Goal: Transaction & Acquisition: Purchase product/service

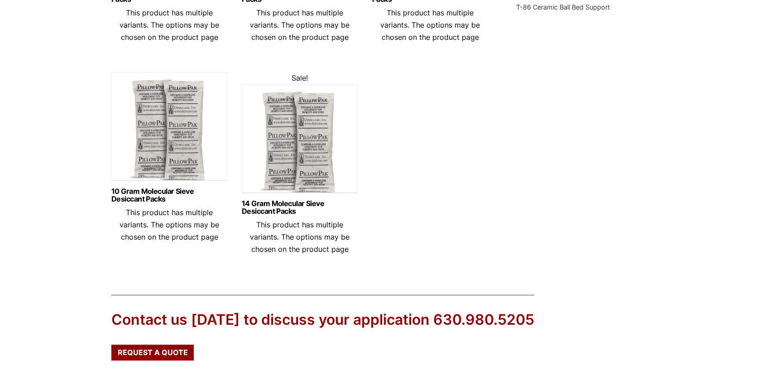
scroll to position [456, 0]
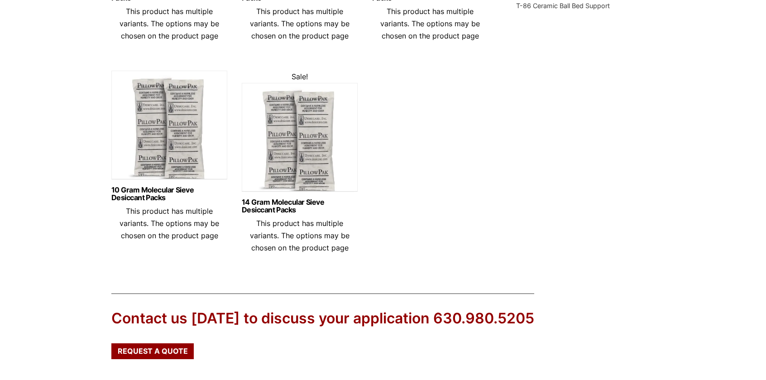
click at [301, 146] on img at bounding box center [300, 139] width 116 height 113
click at [164, 126] on img at bounding box center [169, 127] width 116 height 113
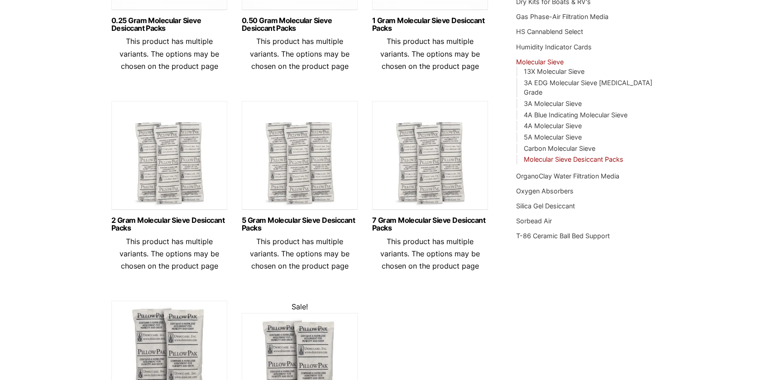
scroll to position [217, 0]
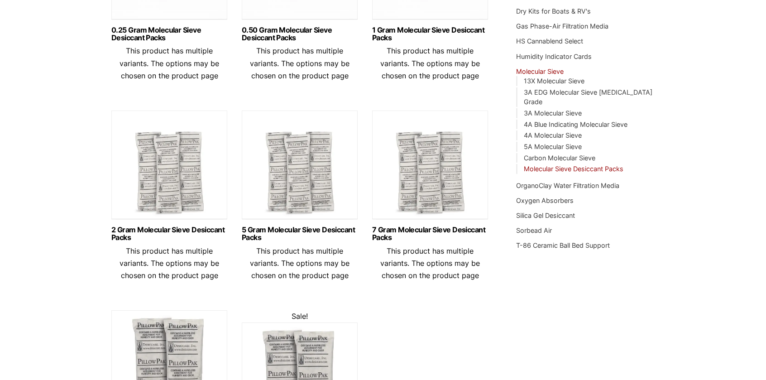
click at [304, 182] on img at bounding box center [300, 167] width 116 height 113
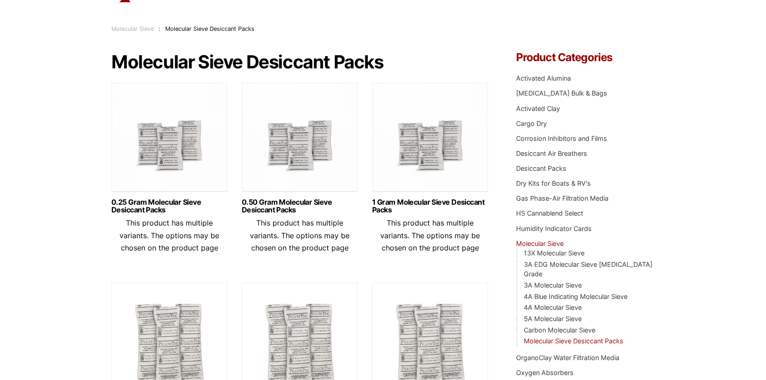
scroll to position [0, 0]
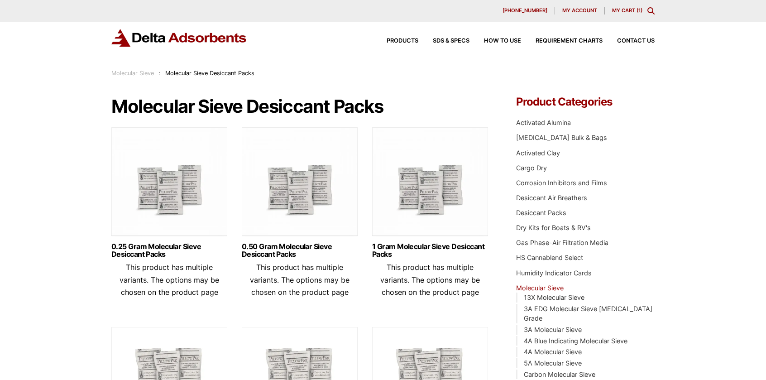
click at [137, 74] on link "Molecular Sieve" at bounding box center [132, 73] width 43 height 7
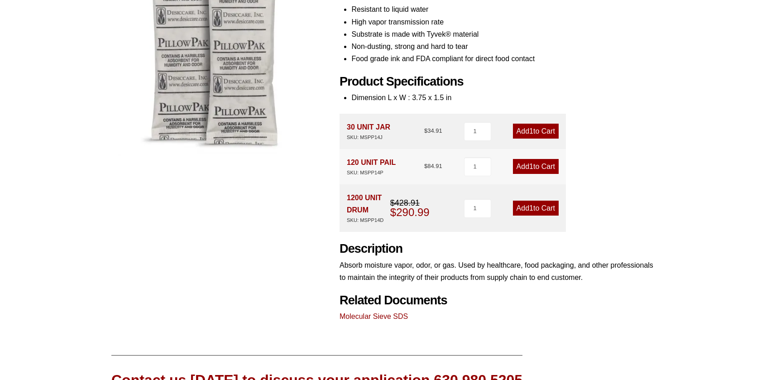
scroll to position [184, 0]
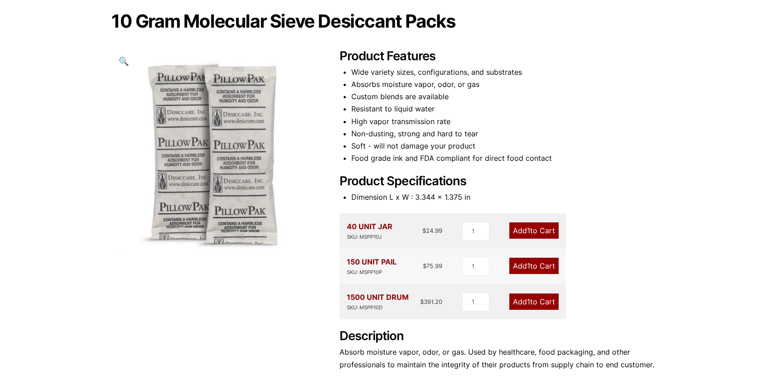
scroll to position [91, 0]
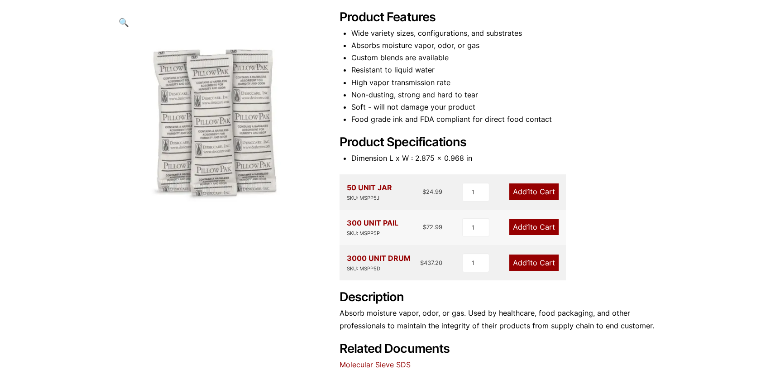
scroll to position [119, 0]
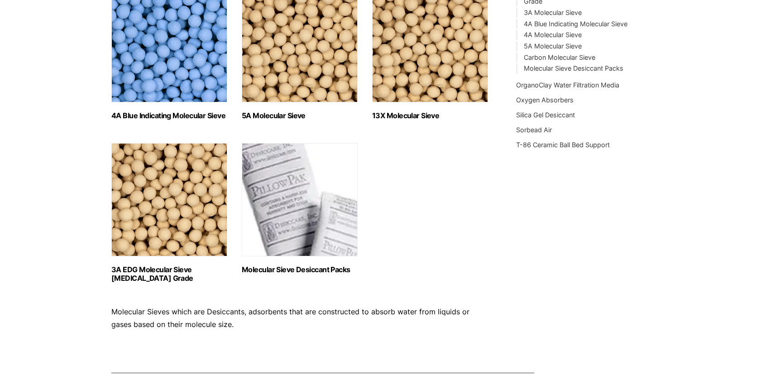
scroll to position [319, 0]
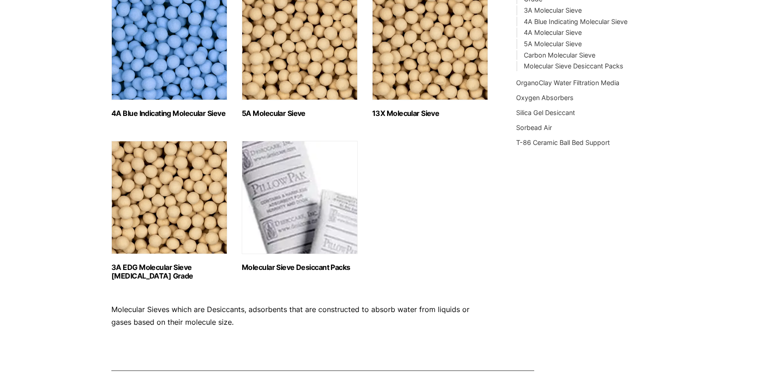
click at [196, 166] on img "Visit product category 3A EDG Molecular Sieve Ethanol Grade" at bounding box center [169, 197] width 116 height 113
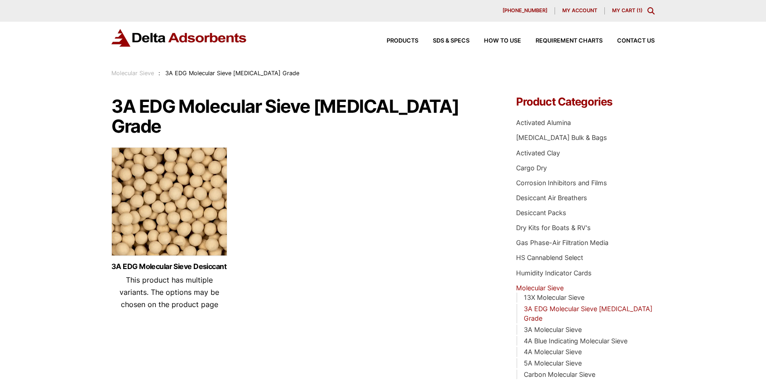
click at [187, 164] on img at bounding box center [169, 203] width 116 height 113
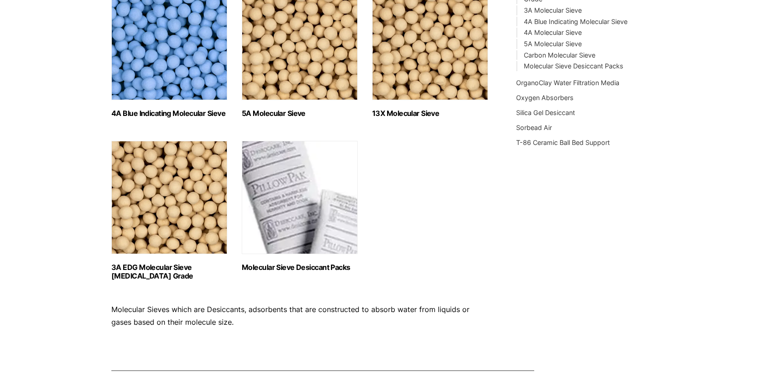
click at [286, 212] on img "Visit product category Molecular Sieve Desiccant Packs" at bounding box center [300, 197] width 116 height 113
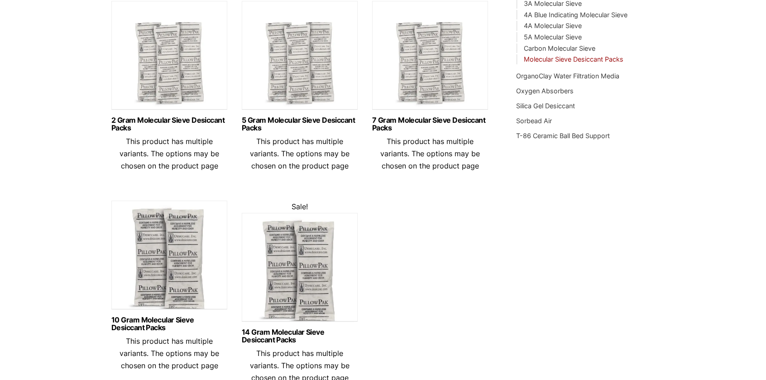
scroll to position [330, 0]
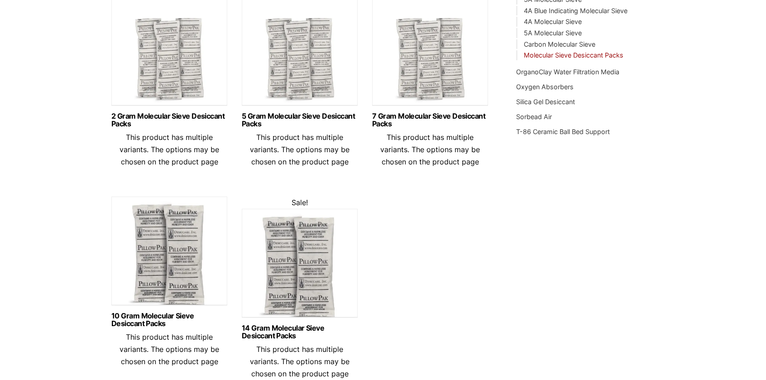
click at [131, 264] on img at bounding box center [169, 253] width 116 height 113
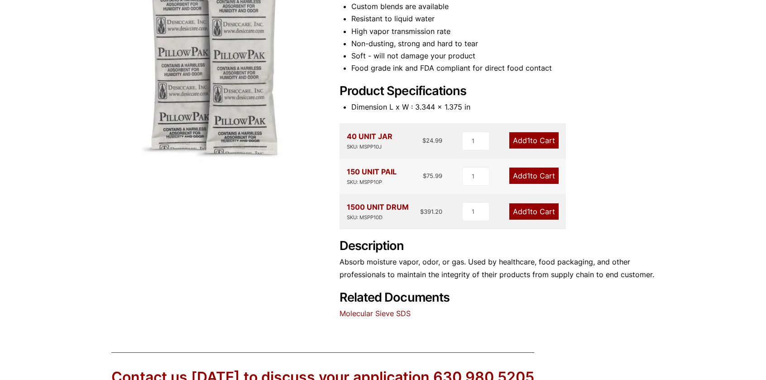
scroll to position [181, 0]
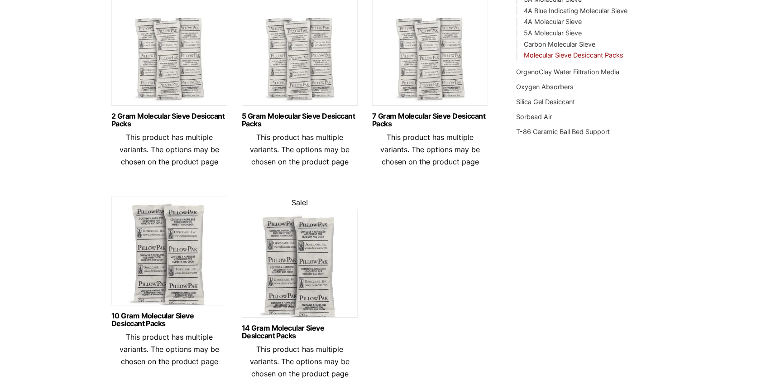
click at [398, 72] on img at bounding box center [430, 53] width 116 height 113
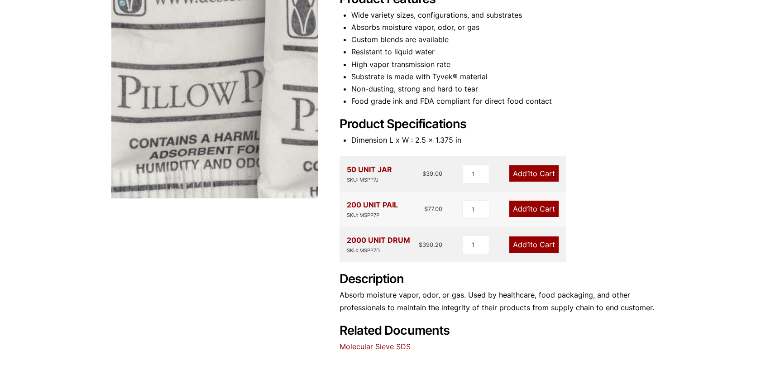
scroll to position [148, 0]
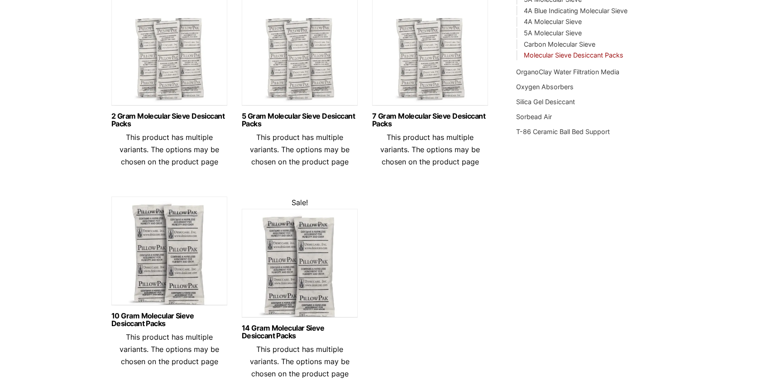
click at [293, 82] on img at bounding box center [300, 53] width 116 height 113
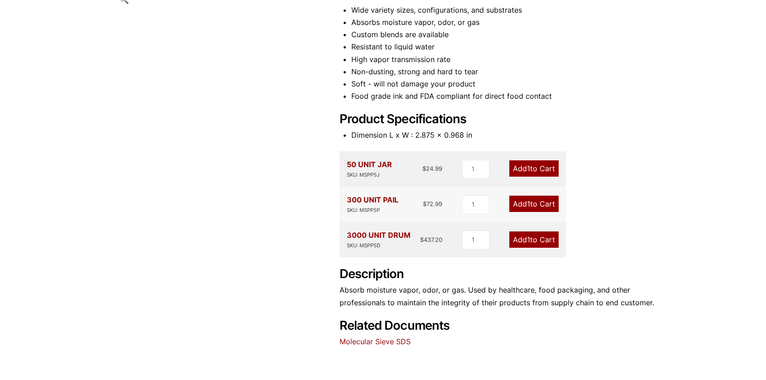
scroll to position [147, 0]
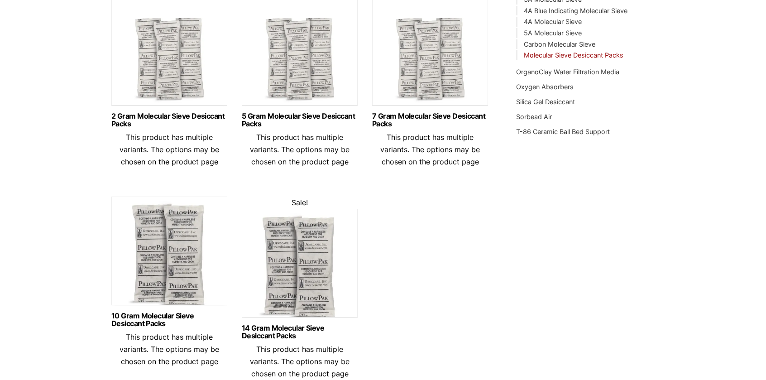
click at [176, 81] on img at bounding box center [169, 53] width 116 height 113
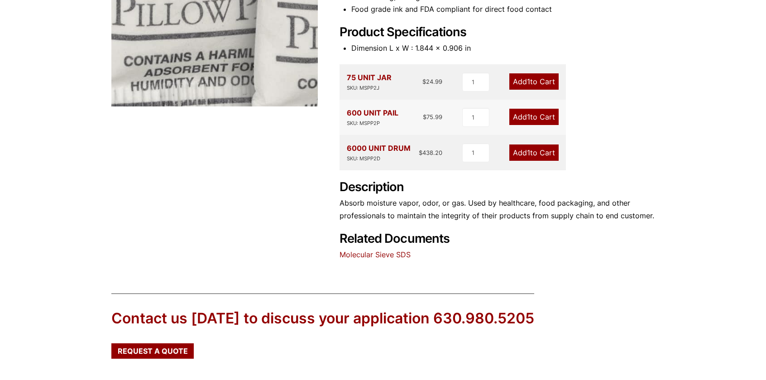
scroll to position [235, 0]
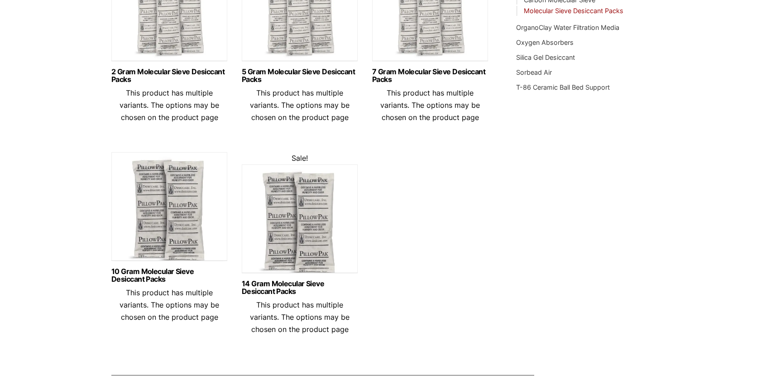
scroll to position [376, 0]
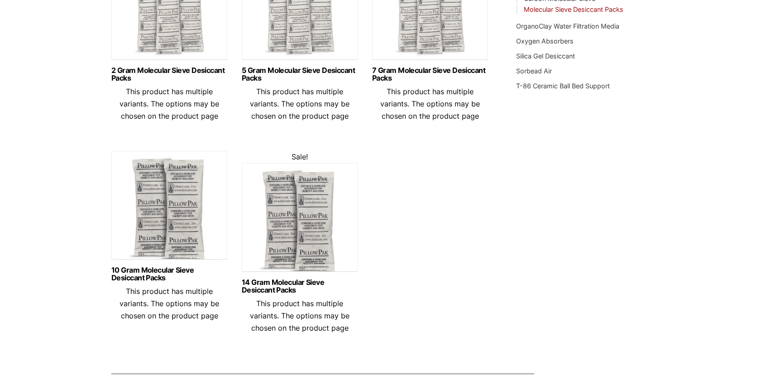
click at [285, 243] on img at bounding box center [300, 219] width 116 height 113
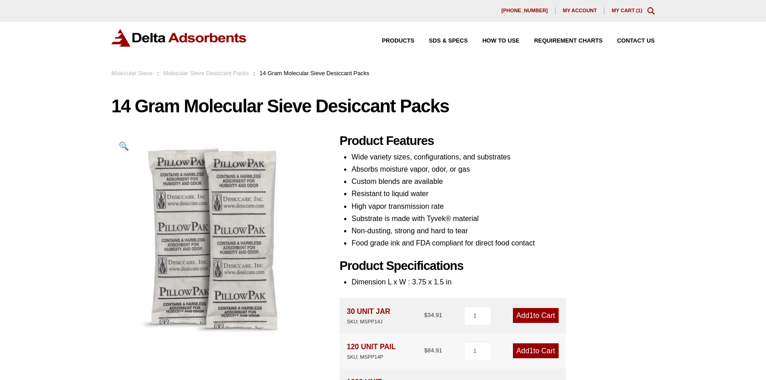
click at [615, 10] on link "My Cart ( 1 )" at bounding box center [627, 10] width 31 height 5
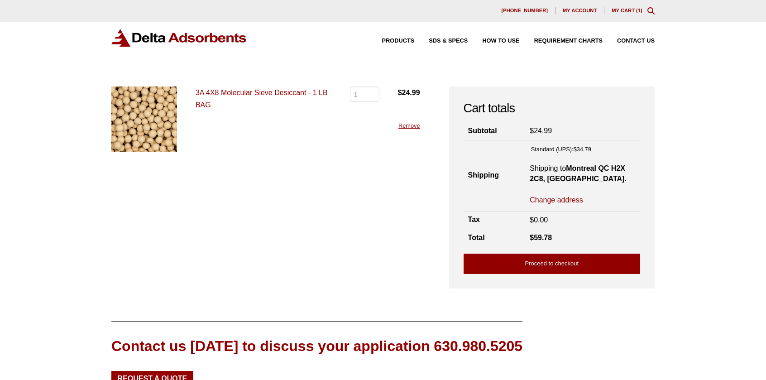
click at [409, 123] on link "Remove" at bounding box center [410, 125] width 22 height 7
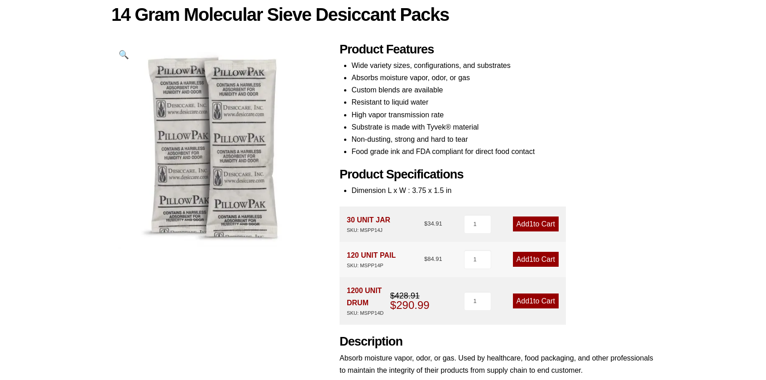
scroll to position [92, 0]
click at [528, 306] on link "Add 1 to Cart" at bounding box center [536, 300] width 46 height 15
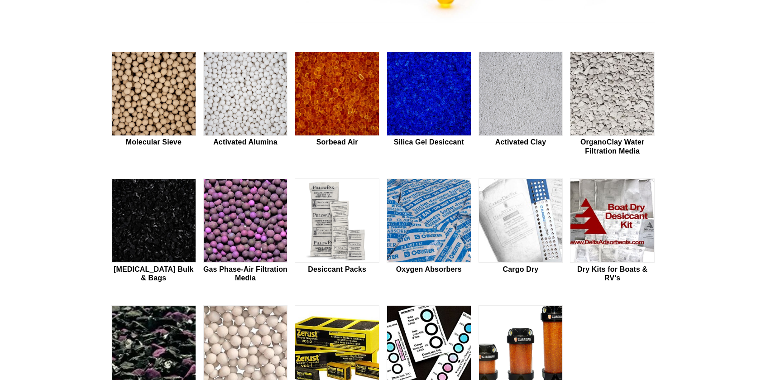
scroll to position [228, 0]
click at [351, 228] on img at bounding box center [337, 221] width 84 height 84
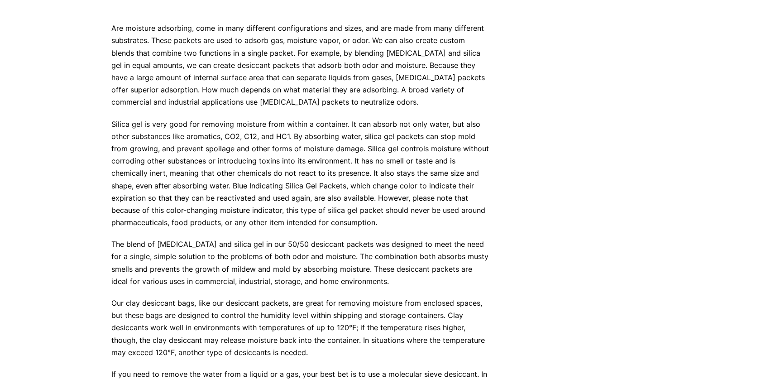
scroll to position [602, 0]
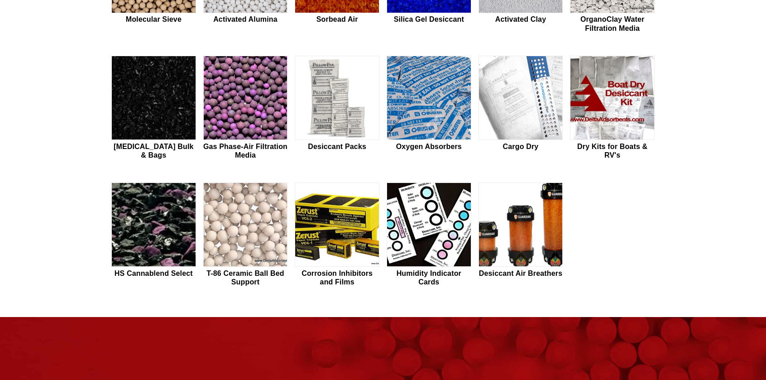
scroll to position [352, 0]
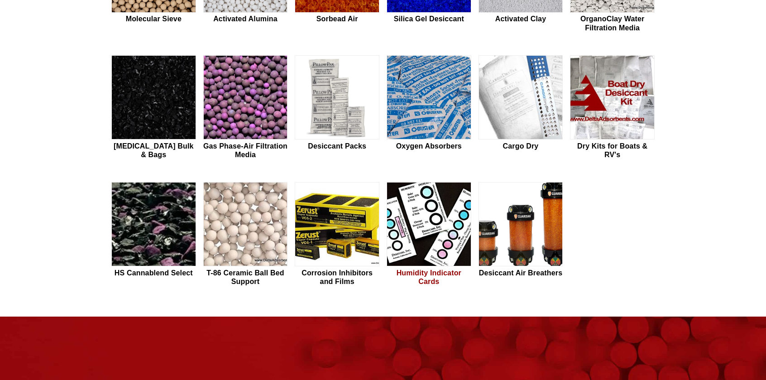
click at [429, 236] on img at bounding box center [429, 225] width 84 height 84
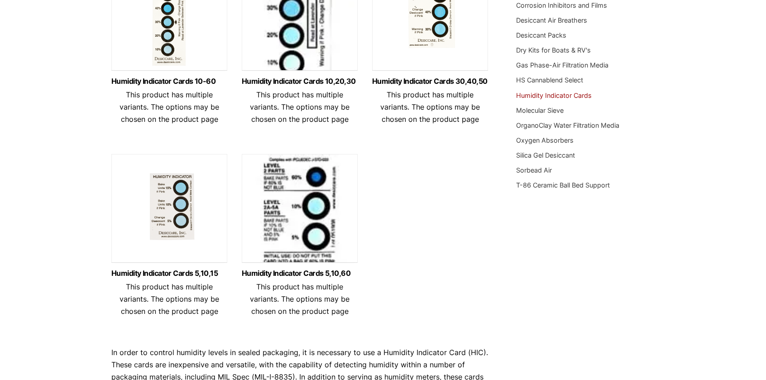
scroll to position [183, 0]
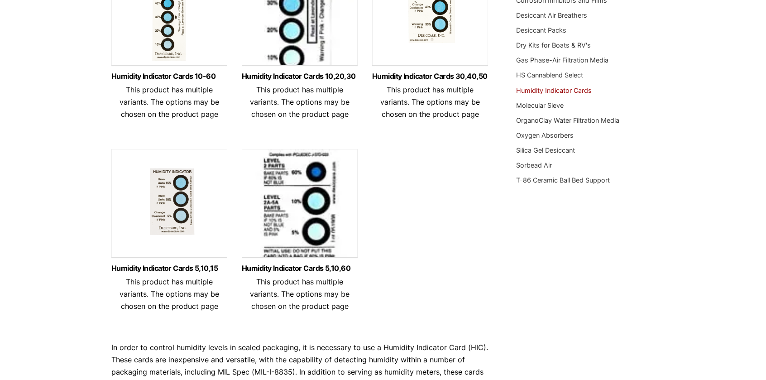
click at [188, 221] on img at bounding box center [169, 205] width 116 height 113
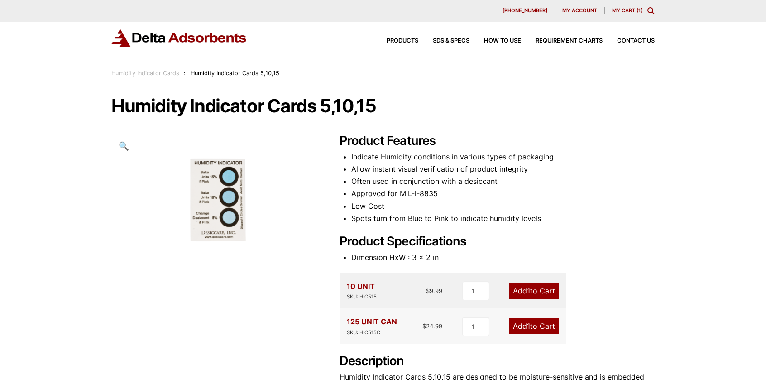
click at [633, 7] on div "630-980-5205 My account My Cart ( 1 )" at bounding box center [383, 11] width 766 height 22
click at [637, 10] on link "My Cart ( 1 )" at bounding box center [627, 10] width 30 height 6
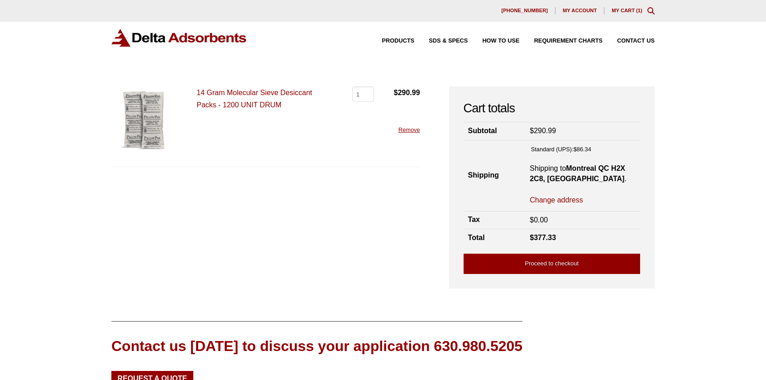
click at [227, 94] on link "14 Gram Molecular Sieve Desiccant Packs - 1200 UNIT DRUM" at bounding box center [255, 99] width 116 height 20
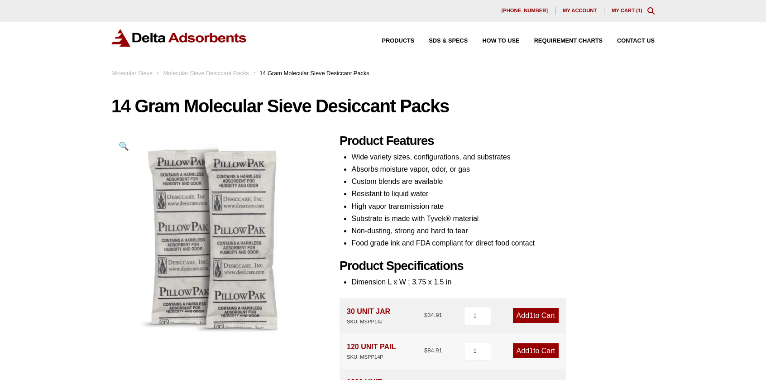
click at [630, 12] on link "My Cart ( 1 )" at bounding box center [627, 10] width 31 height 5
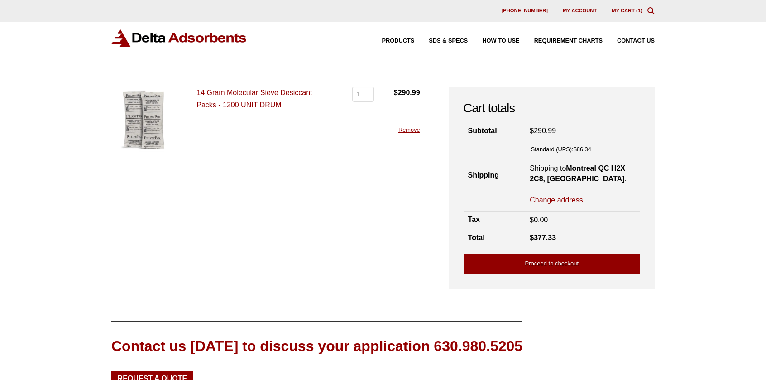
click at [581, 269] on link "Proceed to checkout" at bounding box center [552, 264] width 177 height 20
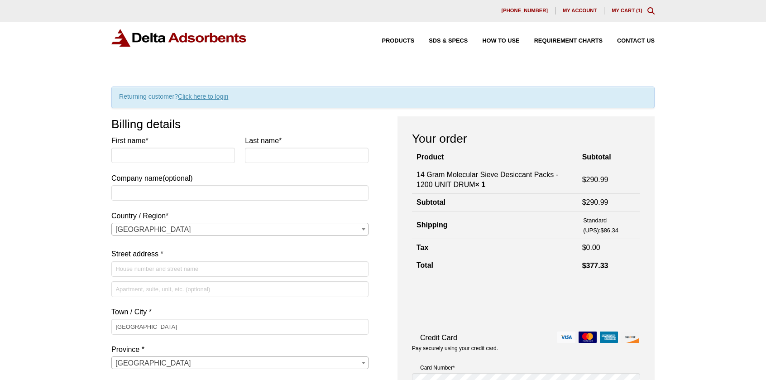
select select "QC"
click at [187, 158] on input "First name *" at bounding box center [173, 155] width 124 height 15
click at [213, 96] on link "Click here to login" at bounding box center [203, 96] width 50 height 7
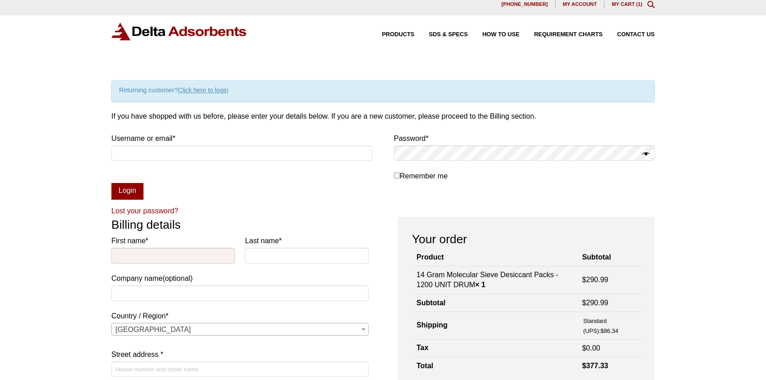
scroll to position [4, 0]
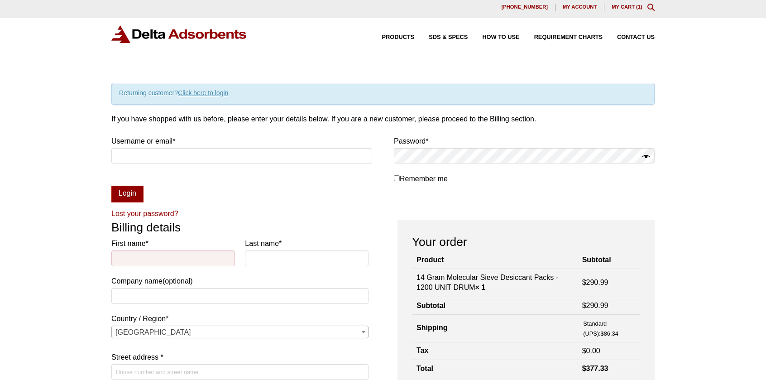
click at [584, 9] on span "My account" at bounding box center [580, 7] width 34 height 5
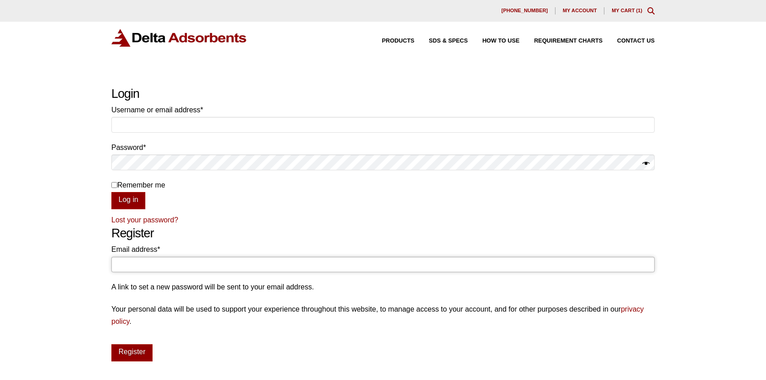
click at [196, 265] on input "Email address * Required" at bounding box center [383, 264] width 544 height 15
click at [284, 223] on p "Lost your password?" at bounding box center [383, 220] width 544 height 12
click at [253, 266] on input "Email address * Required" at bounding box center [383, 264] width 544 height 15
type input "zhengshu.yan@mail.mcgill.ca"
click at [142, 349] on button "Register" at bounding box center [131, 352] width 41 height 17
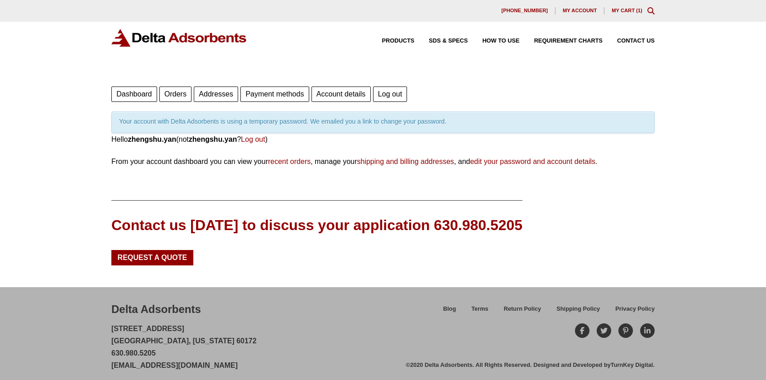
click at [621, 7] on div "[PHONE_NUMBER] My account My Cart ( 1 )" at bounding box center [383, 10] width 544 height 7
click at [622, 9] on link "My Cart ( 1 )" at bounding box center [627, 10] width 31 height 5
click at [580, 9] on span "My account" at bounding box center [580, 10] width 34 height 5
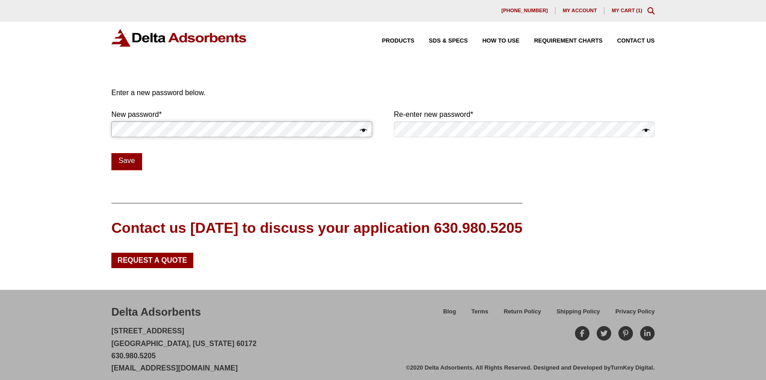
click at [42, 121] on div "Our website has detected that you are using an outdated browser that will preve…" at bounding box center [383, 194] width 766 height 389
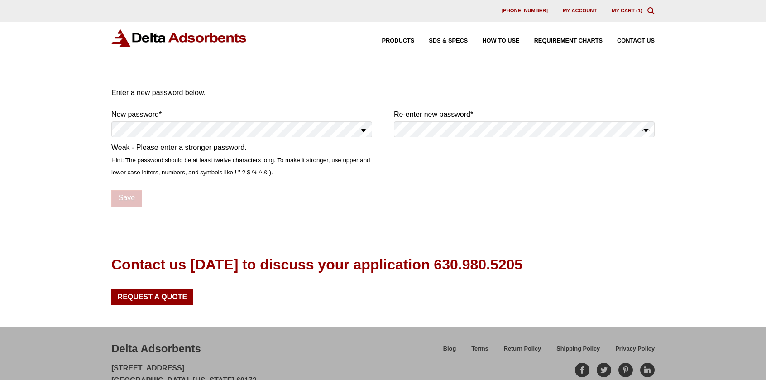
click at [647, 132] on button "Show password" at bounding box center [646, 131] width 7 height 13
click at [647, 132] on button "Hide password" at bounding box center [646, 131] width 7 height 13
click at [48, 134] on div "Our website has detected that you are using an outdated browser that will preve…" at bounding box center [383, 213] width 766 height 426
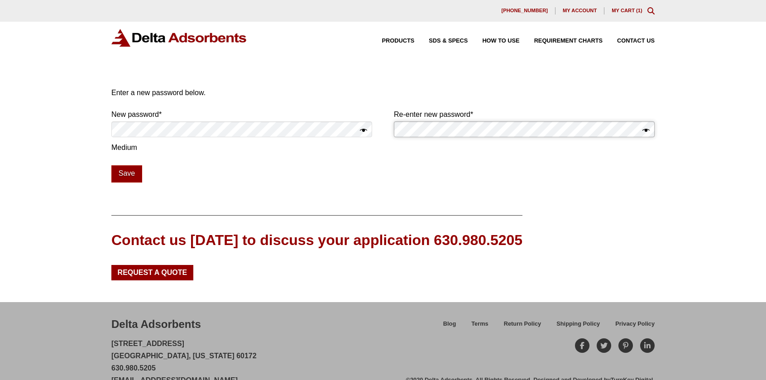
click at [347, 131] on form "Enter a new password below. New password * Required Medium Re-enter new passwor…" at bounding box center [383, 135] width 544 height 96
click at [137, 175] on button "Save" at bounding box center [126, 173] width 31 height 17
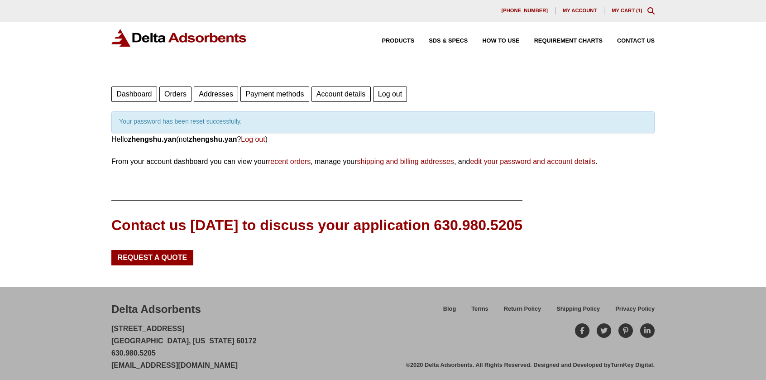
click at [215, 96] on link "Addresses" at bounding box center [216, 94] width 44 height 15
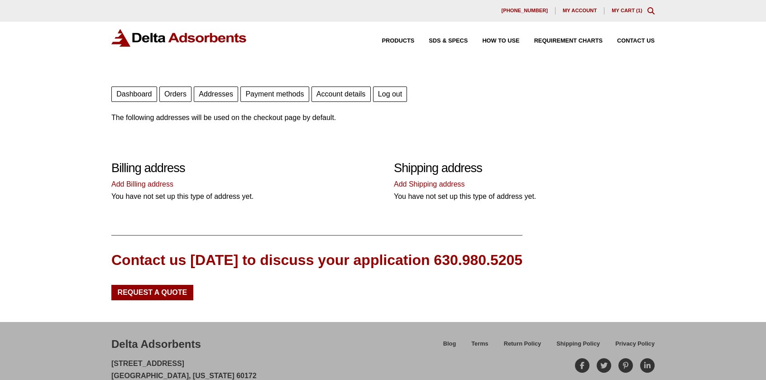
click at [157, 183] on link "Add Billing address" at bounding box center [142, 184] width 62 height 8
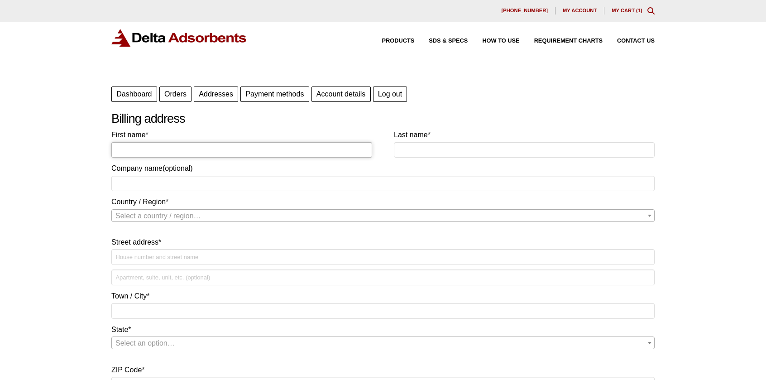
click at [186, 147] on input "First name *" at bounding box center [241, 149] width 261 height 15
type input "Zhengshu"
type input "Yan"
type input "[PERSON_NAME][GEOGRAPHIC_DATA]"
select select "CA"
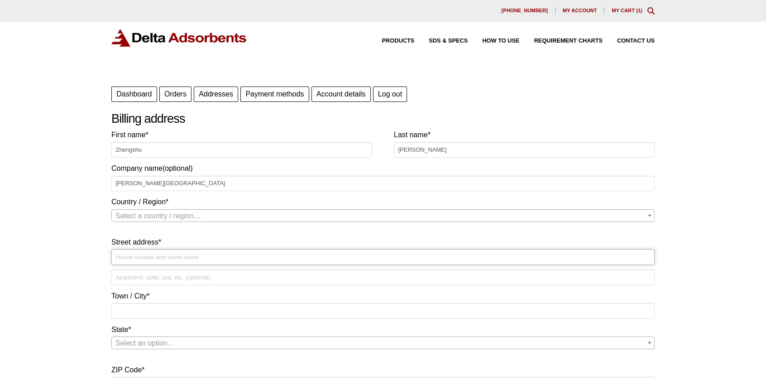
type input "845 Rue Sherbrooke O"
type input "Montreal"
type input "H3A 0G4"
type input "14389791218"
select select "CA"
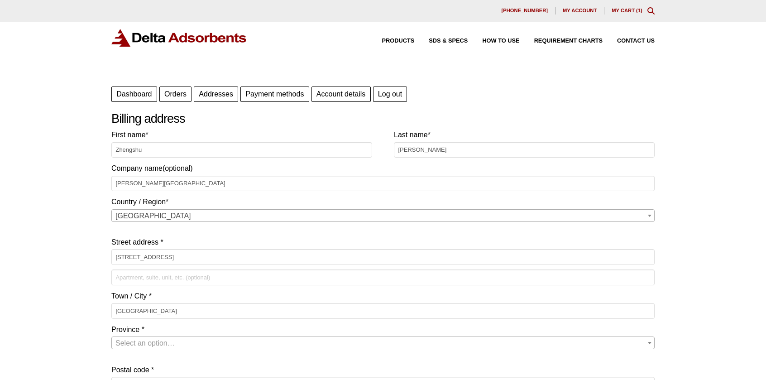
select select "QC"
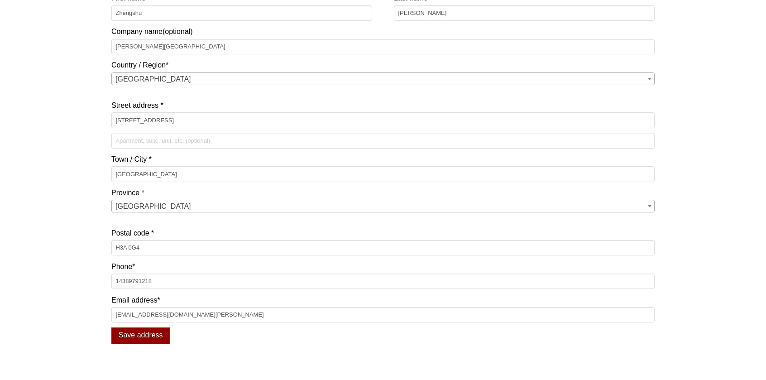
scroll to position [138, 0]
click at [119, 280] on input "14389791218" at bounding box center [383, 280] width 544 height 15
type input "4389791218"
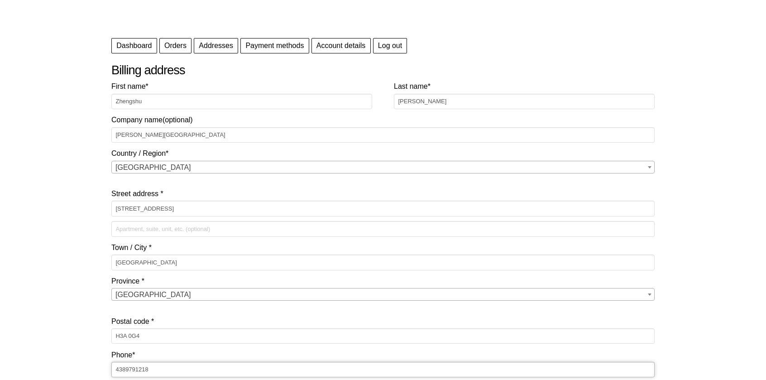
scroll to position [48, 0]
drag, startPoint x: 181, startPoint y: 208, endPoint x: 86, endPoint y: 200, distance: 95.5
click at [87, 201] on div "Our website has detected that you are using an outdated browser that will preve…" at bounding box center [383, 302] width 766 height 700
paste input "17 Sherbrooke St W"
type input "817 Sherbrooke St W"
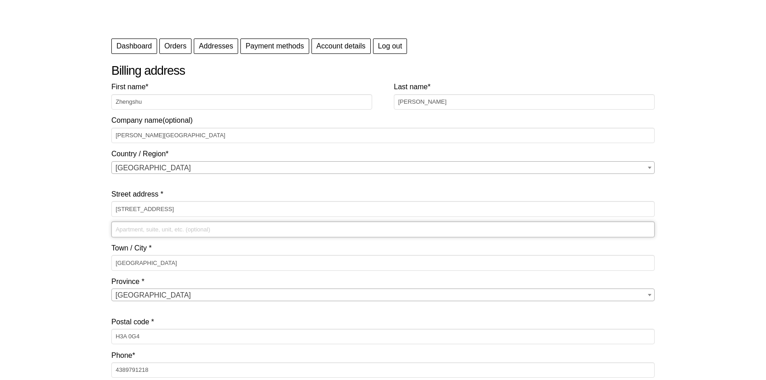
click at [179, 227] on input "Apartment, suite, unit, etc. (optional)" at bounding box center [383, 229] width 544 height 15
paste input "Room 270, Dept. of Mech. Eng."
type input "Room 270, Dept. of Mech. Eng."
drag, startPoint x: 220, startPoint y: 229, endPoint x: 58, endPoint y: 232, distance: 162.2
click at [58, 232] on div "Our website has detected that you are using an outdated browser that will preve…" at bounding box center [383, 302] width 766 height 700
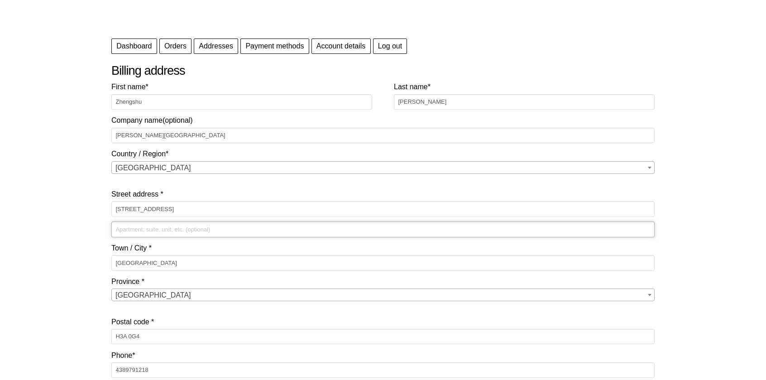
paste input "Room 270, Dept. of Mech. Eng."
type input "Room 270, Dept. of Mech. Eng."
click at [183, 210] on input "817 Sherbrooke St W" at bounding box center [383, 208] width 544 height 15
click at [116, 209] on input "817 Sherbrooke St W" at bounding box center [383, 208] width 544 height 15
paste input "McGill University Macdonald Engineering Bldg"
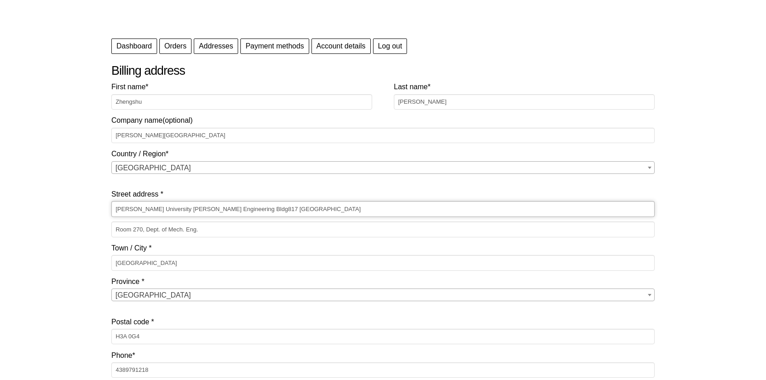
click at [161, 210] on input "McGill University Macdonald Engineering Bldg817 Sherbrooke St W" at bounding box center [383, 208] width 544 height 15
click at [236, 211] on input "McGill University, Macdonald Engineering Bldg817 Sherbrooke St W" at bounding box center [383, 208] width 544 height 15
drag, startPoint x: 240, startPoint y: 210, endPoint x: 164, endPoint y: 209, distance: 76.1
click at [164, 209] on input "McGill University, Macdonald Engineering Bldg, 817 Sherbrooke St W" at bounding box center [383, 208] width 544 height 15
type input "McGill University, 817 Sherbrooke St W"
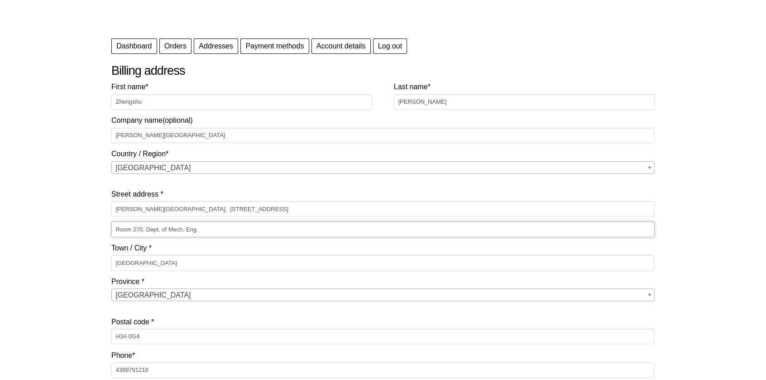
click at [216, 230] on input "Room 270, Dept. of Mech. Eng." at bounding box center [383, 229] width 544 height 15
paste input "Macdonald Engineering Bldg,"
type input "Room 270, Dept. of Mech. Eng., Macdonald Engineering Bldg,"
drag, startPoint x: 165, startPoint y: 210, endPoint x: 96, endPoint y: 209, distance: 69.3
click at [96, 209] on div "Our website has detected that you are using an outdated browser that will preve…" at bounding box center [383, 302] width 766 height 700
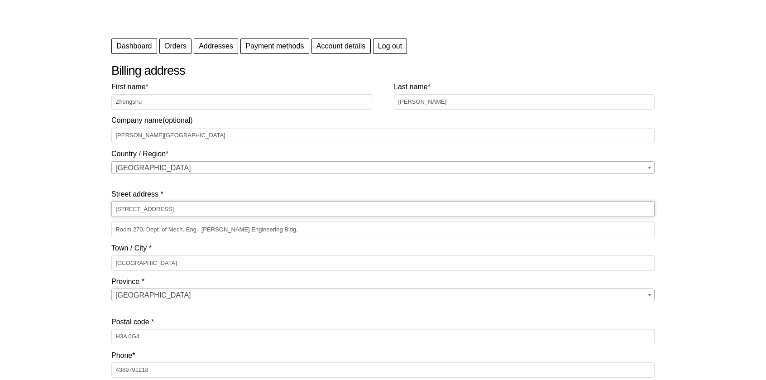
type input "817 Sherbrooke St W"
click at [292, 228] on input "Room 270, Dept. of Mech. Eng., Macdonald Engineering Bldg," at bounding box center [383, 229] width 544 height 15
paste input "McGill University,"
click at [278, 229] on input "Room 270, Dept. of Mech. Eng., Macdonald Engineering Bldg,McGill University," at bounding box center [383, 229] width 544 height 15
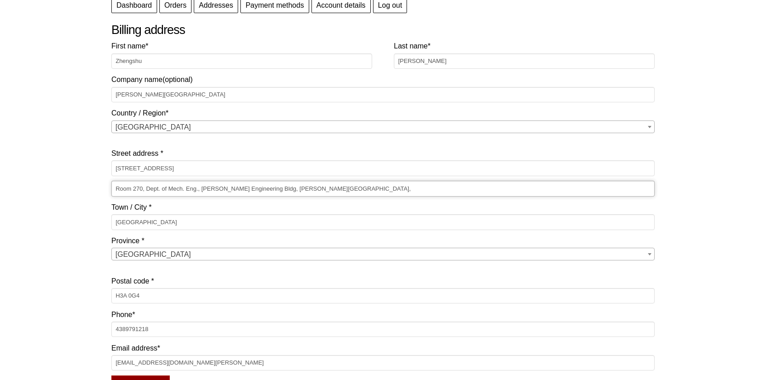
scroll to position [94, 0]
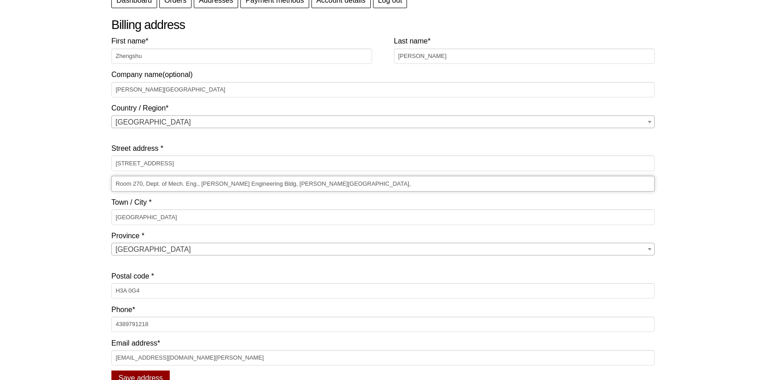
type input "Room 270, Dept. of Mech. Eng., Macdonald Engineering Bldg, McGill University,"
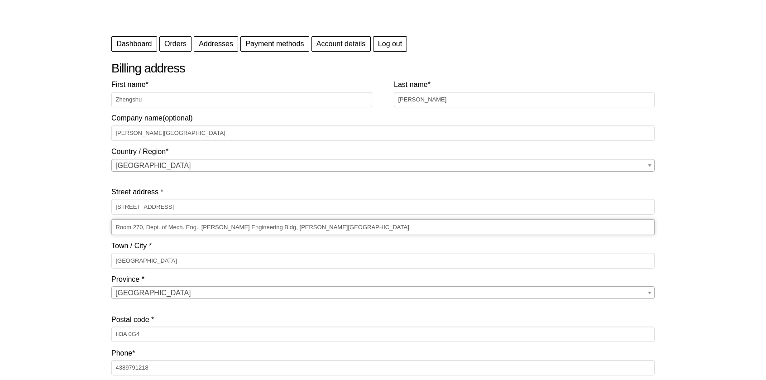
scroll to position [49, 0]
drag, startPoint x: 192, startPoint y: 206, endPoint x: 58, endPoint y: 203, distance: 133.7
click at [58, 203] on div "Our website has detected that you are using an outdated browser that will preve…" at bounding box center [383, 301] width 766 height 700
paste input "680 Rue Sherbrooke"
type input "680 Rue Sherbrooke W"
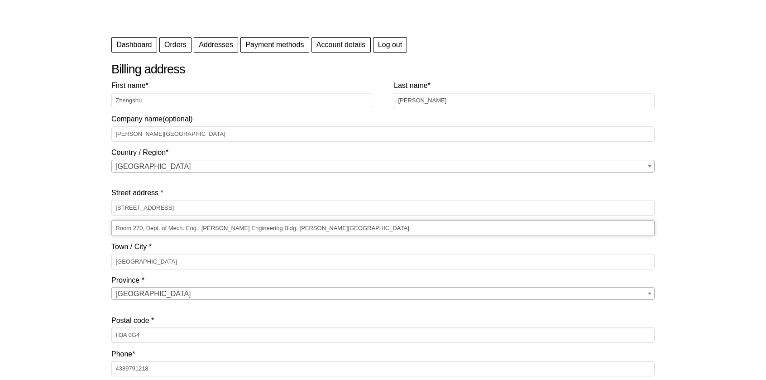
drag, startPoint x: 340, startPoint y: 229, endPoint x: 58, endPoint y: 221, distance: 282.3
click at [60, 222] on div "Our website has detected that you are using an outdated browser that will preve…" at bounding box center [383, 301] width 766 height 700
click at [158, 227] on input "Room 270, Dept. of Mech. Eng., Macdonald Engineering Bldg, McGill University," at bounding box center [383, 227] width 544 height 15
drag, startPoint x: 278, startPoint y: 228, endPoint x: 90, endPoint y: 225, distance: 188.0
click at [90, 225] on div "Our website has detected that you are using an outdated browser that will preve…" at bounding box center [383, 301] width 766 height 700
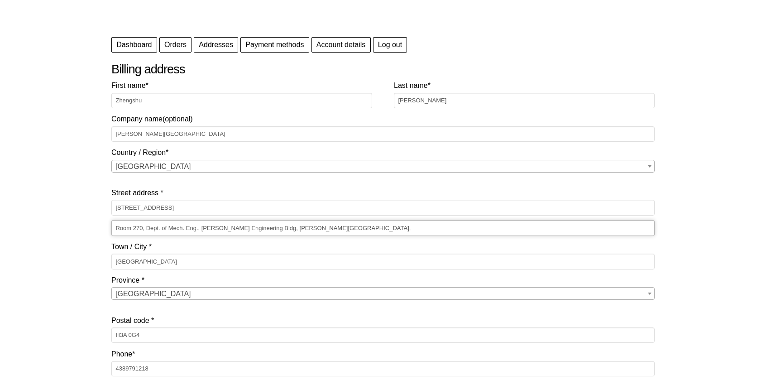
paste input "m 724"
drag, startPoint x: 198, startPoint y: 206, endPoint x: 79, endPoint y: 206, distance: 118.2
click at [80, 206] on div "Our website has detected that you are using an outdated browser that will preve…" at bounding box center [383, 301] width 766 height 700
drag, startPoint x: 140, startPoint y: 228, endPoint x: 205, endPoint y: 229, distance: 65.2
click at [205, 229] on input "Rm 724, McGill University," at bounding box center [383, 227] width 544 height 15
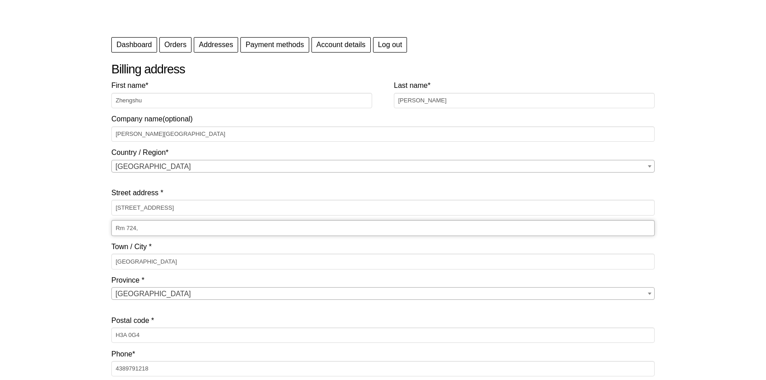
type input "Rm 724,"
click at [196, 207] on input "680 Rue Sherbrooke W" at bounding box center [383, 207] width 544 height 15
paste input "McGill University,"
type input "680 Rue Sherbrooke W, McGill University"
click at [154, 227] on input "Rm 724," at bounding box center [383, 227] width 544 height 15
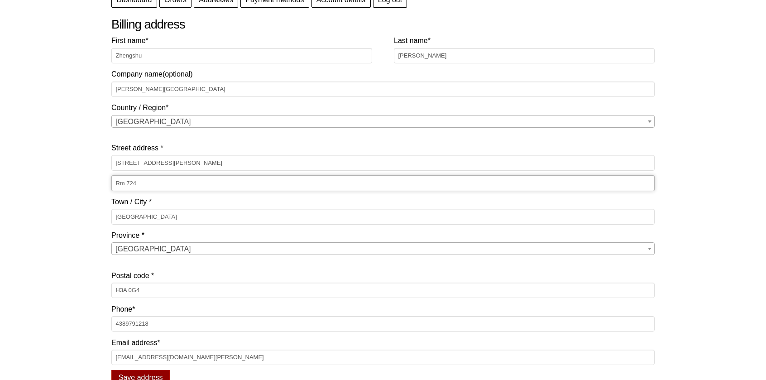
scroll to position [95, 0]
type input "Rm 724"
drag, startPoint x: 152, startPoint y: 289, endPoint x: 53, endPoint y: 285, distance: 98.8
click at [55, 285] on div "Our website has detected that you are using an outdated browser that will preve…" at bounding box center [383, 255] width 766 height 700
paste input "2M7"
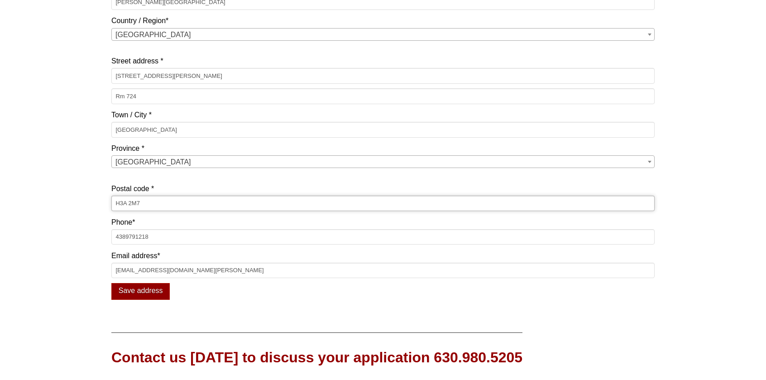
scroll to position [186, 0]
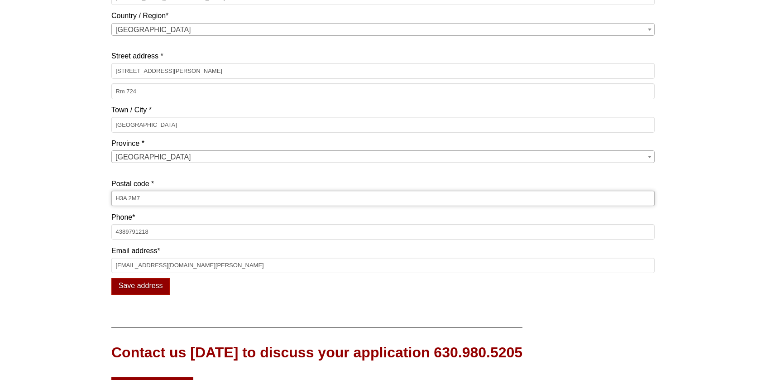
type input "H3A 2M7"
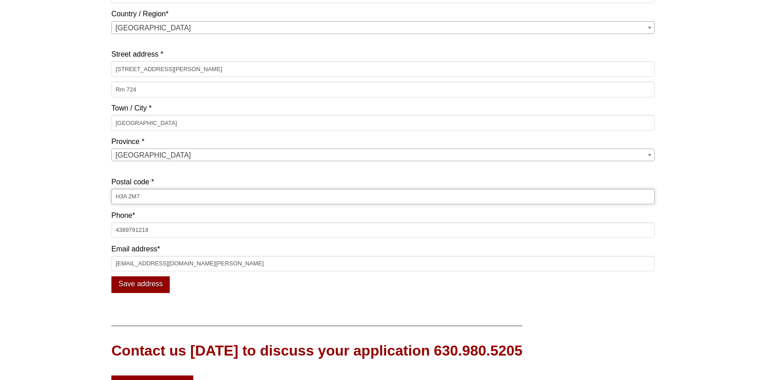
scroll to position [189, 0]
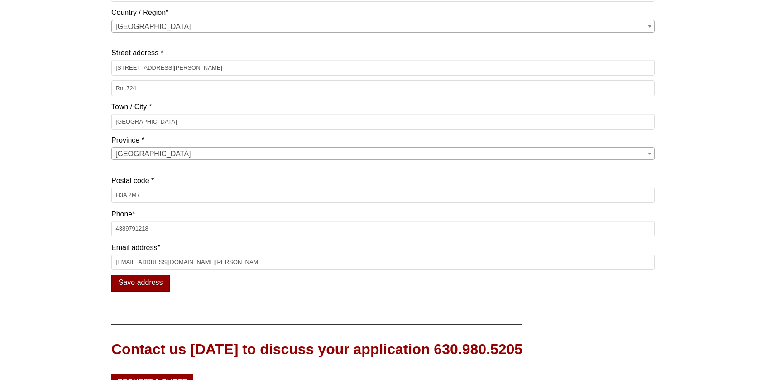
click at [142, 285] on button "Save address" at bounding box center [140, 283] width 58 height 17
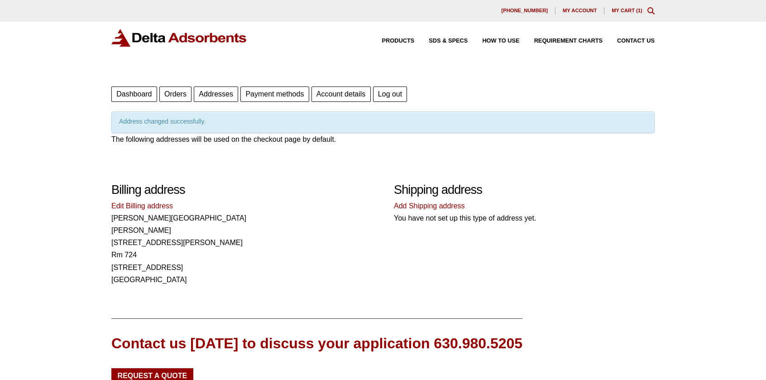
click at [440, 207] on link "Add Shipping address" at bounding box center [429, 206] width 71 height 8
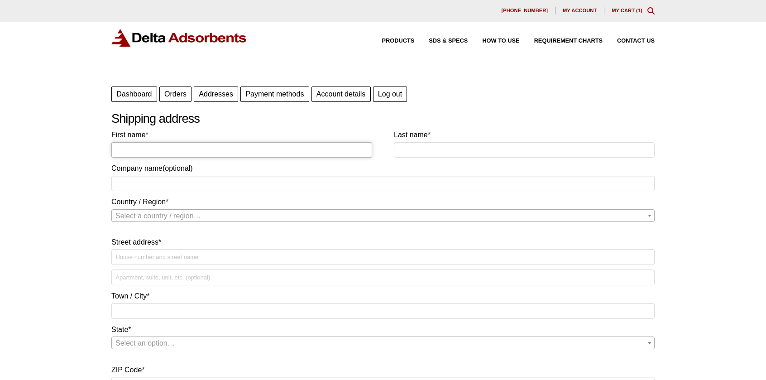
click at [184, 150] on input "First name *" at bounding box center [241, 149] width 261 height 15
type input "Zhengshu"
type input "Yan"
type input "[PERSON_NAME][GEOGRAPHIC_DATA]"
select select "CA"
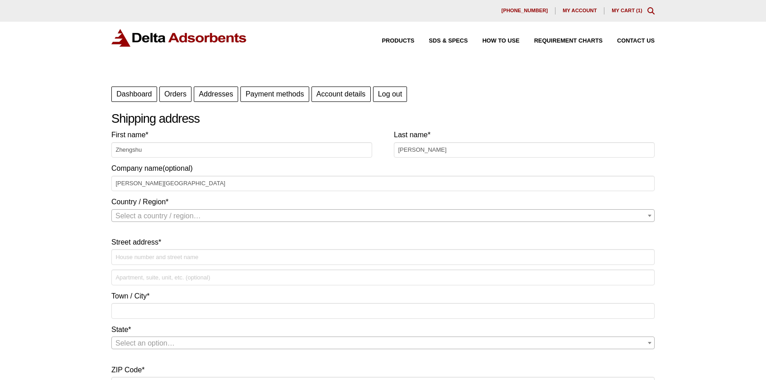
type input "845 Rue Sherbrooke O"
type input "Montreal"
type input "H3A 0G4"
select select "CA"
select select "QC"
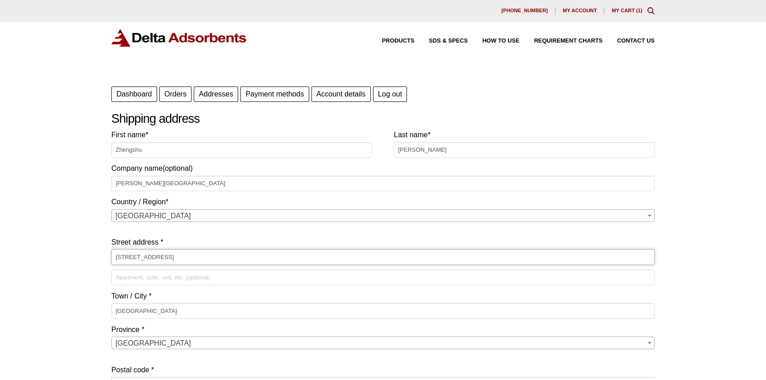
click at [183, 257] on input "845 Rue Sherbrooke O" at bounding box center [383, 256] width 544 height 15
drag, startPoint x: 185, startPoint y: 257, endPoint x: 87, endPoint y: 254, distance: 97.9
click at [87, 254] on div "Our website has detected that you are using an outdated browser that will preve…" at bounding box center [383, 316] width 766 height 633
paste input "17 Sherbrooke St W"
paste input "Macdonald Engineering Bldg"
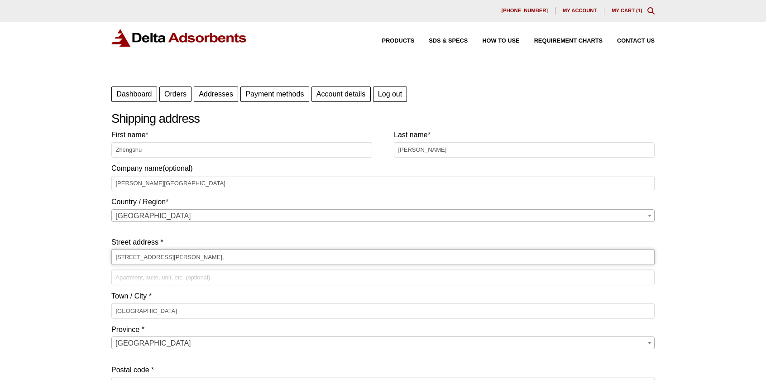
paste input "[PERSON_NAME][GEOGRAPHIC_DATA]"
type input "817 Sherbrooke St W, Macdonald Engineering Bldg, McGill University"
click at [178, 279] on input "Apartment, suite, unit, etc. (optional)" at bounding box center [383, 277] width 544 height 15
paste input "Room 270, Dept. of Mech. Eng."
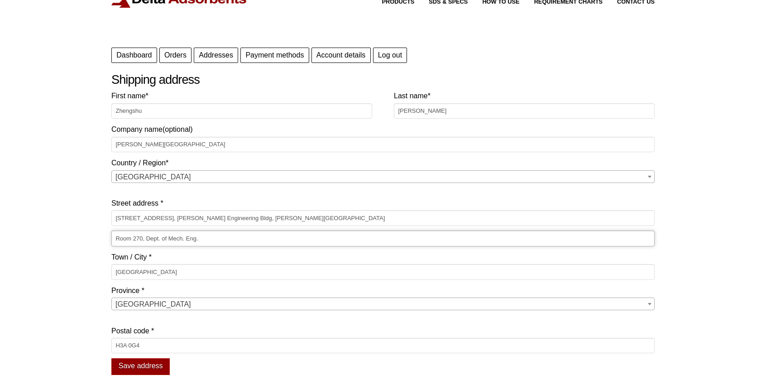
scroll to position [45, 0]
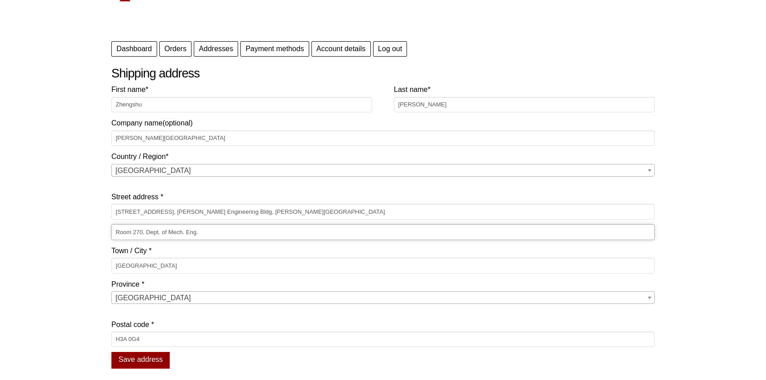
type input "Room 270, Dept. of Mech. Eng."
drag, startPoint x: 149, startPoint y: 340, endPoint x: 32, endPoint y: 331, distance: 117.7
click at [34, 332] on div "Our website has detected that you are using an outdated browser that will preve…" at bounding box center [383, 271] width 766 height 633
paste input "C3"
type input "H3A 0C3"
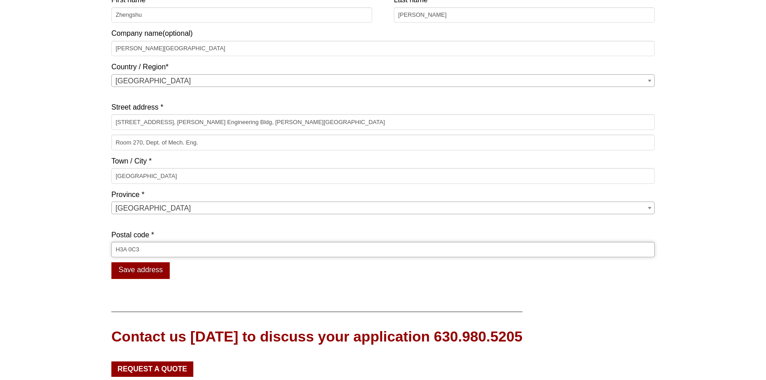
scroll to position [137, 0]
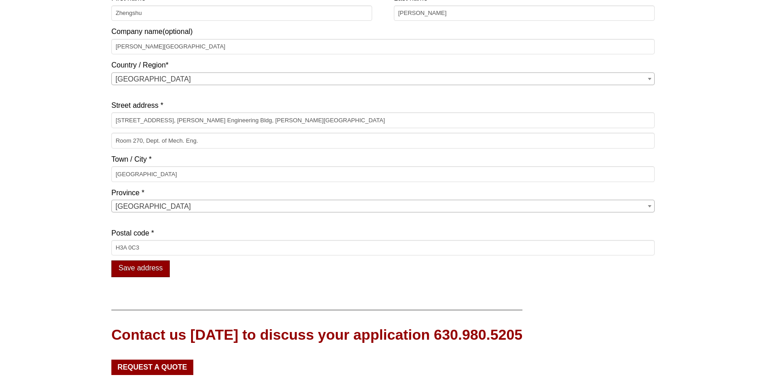
click at [137, 267] on button "Save address" at bounding box center [140, 268] width 58 height 17
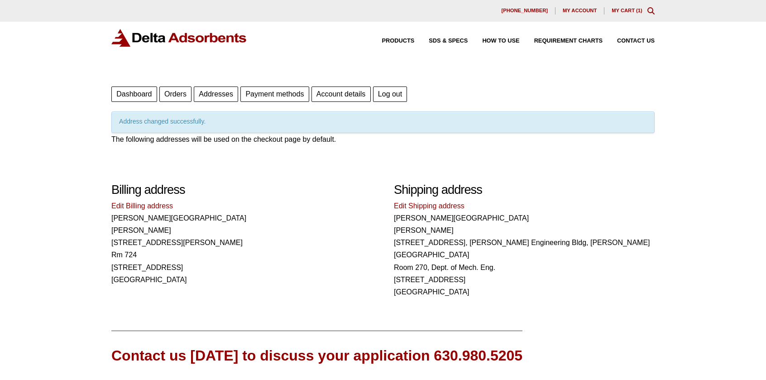
click at [143, 206] on link "Edit Billing address" at bounding box center [142, 206] width 62 height 8
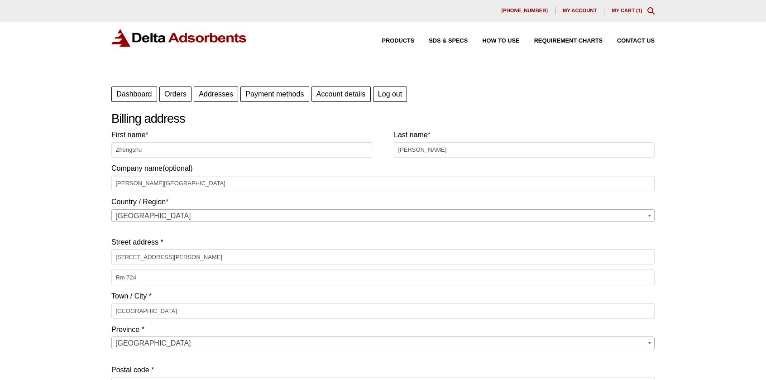
select select "QC"
click at [119, 278] on input "Rm 724" at bounding box center [383, 277] width 544 height 15
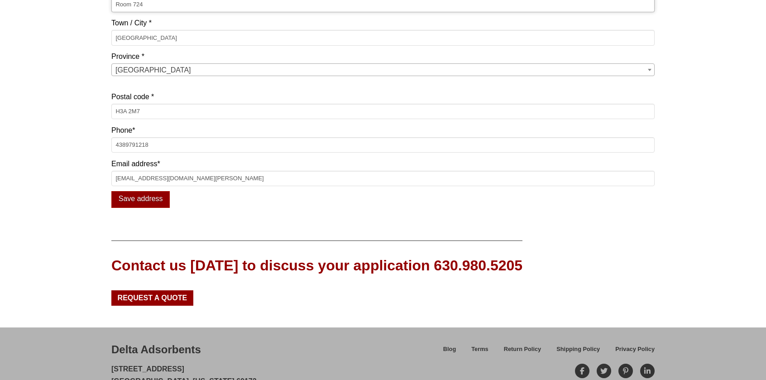
scroll to position [285, 0]
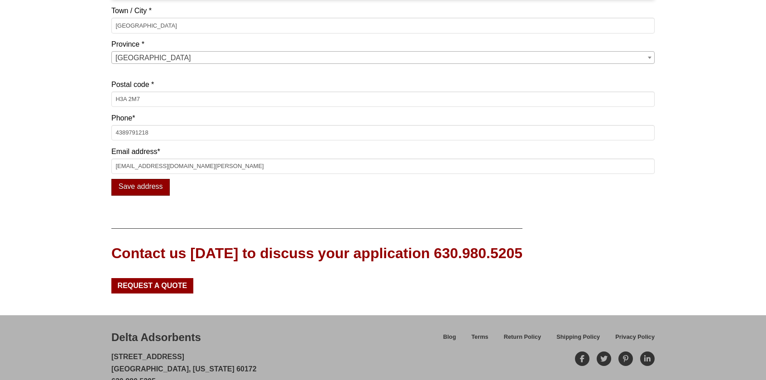
type input "Room 724"
click at [144, 190] on button "Save address" at bounding box center [140, 187] width 58 height 17
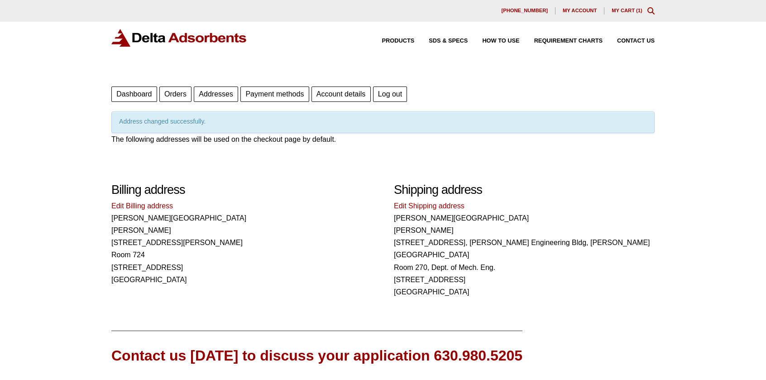
click at [622, 13] on link "My Cart ( 1 )" at bounding box center [627, 10] width 31 height 5
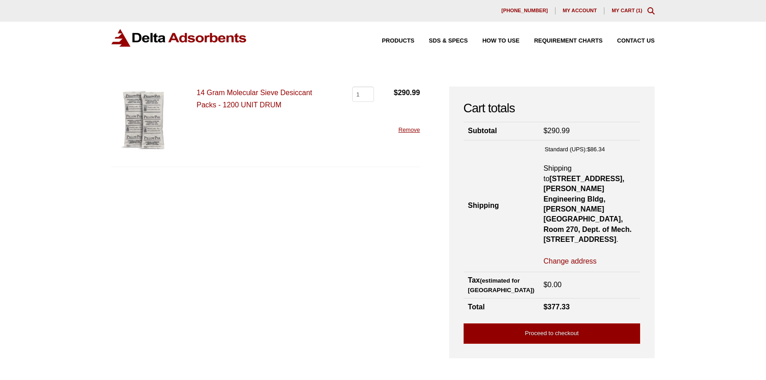
click at [149, 34] on img at bounding box center [179, 38] width 136 height 18
click at [232, 94] on link "14 Gram Molecular Sieve Desiccant Packs - 1200 UNIT DRUM" at bounding box center [255, 99] width 116 height 20
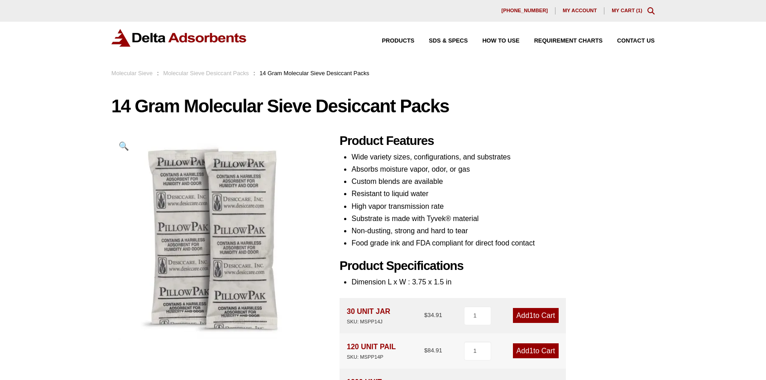
click at [214, 74] on link "Molecular Sieve Desiccant Packs" at bounding box center [207, 73] width 86 height 7
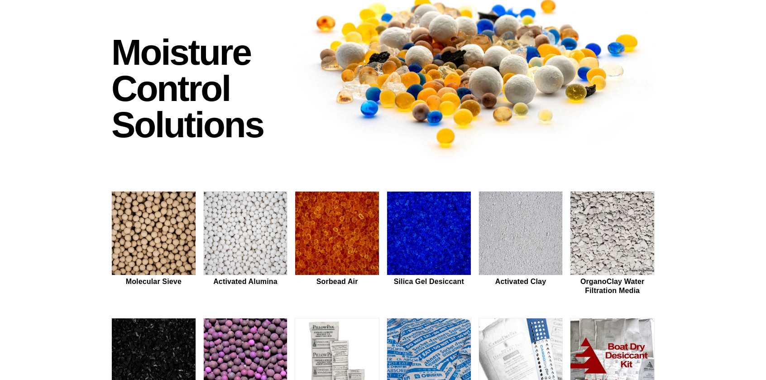
scroll to position [91, 0]
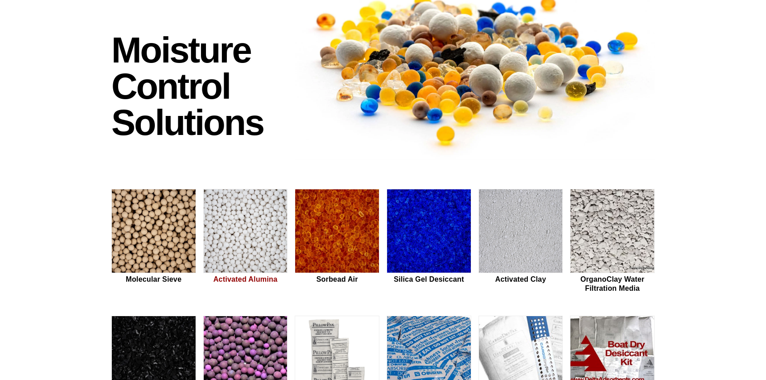
click at [247, 228] on img at bounding box center [246, 231] width 84 height 84
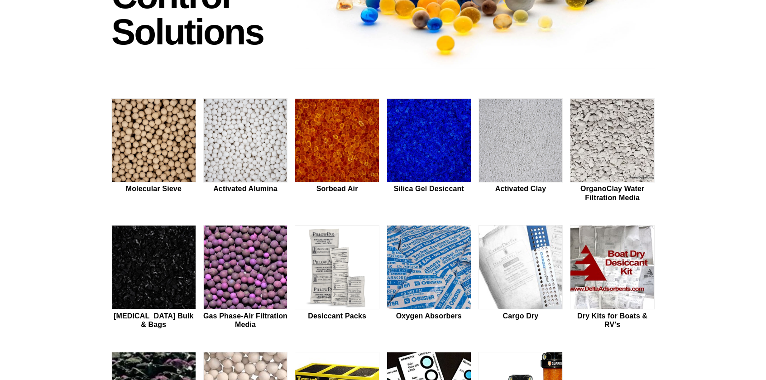
scroll to position [183, 0]
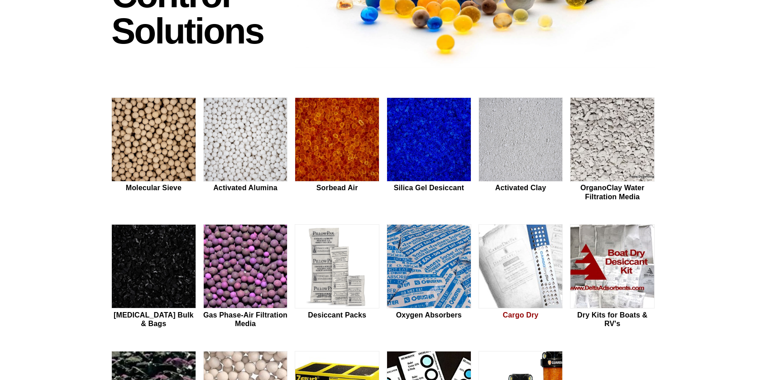
click at [525, 252] on img at bounding box center [521, 267] width 84 height 84
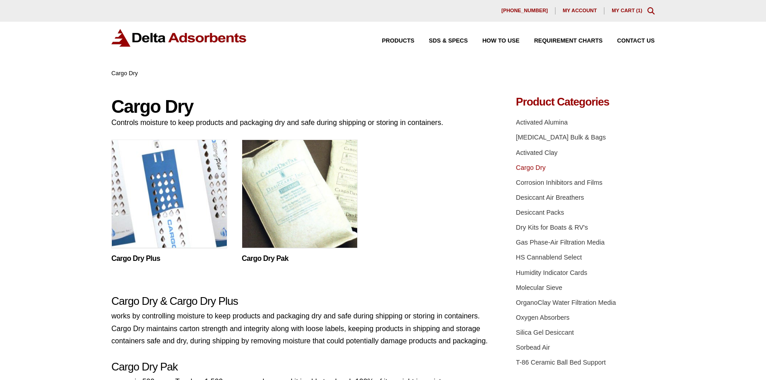
click at [182, 199] on img at bounding box center [169, 196] width 116 height 113
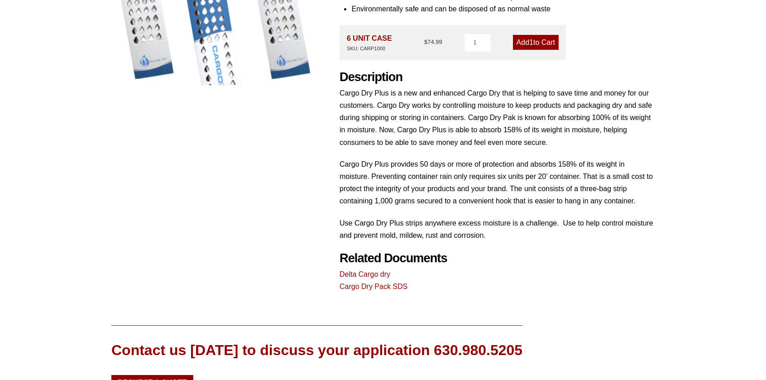
scroll to position [185, 0]
click at [352, 275] on link "Delta Cargo dry" at bounding box center [365, 274] width 51 height 8
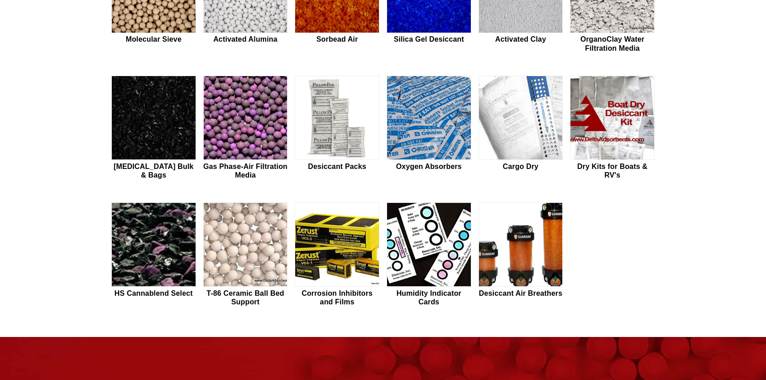
scroll to position [332, 0]
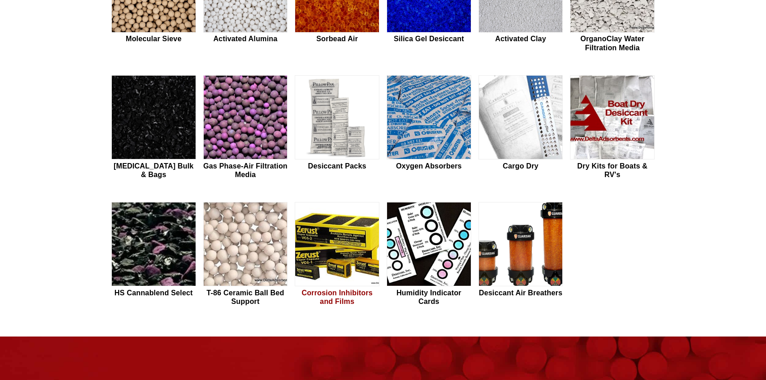
click at [315, 221] on img at bounding box center [337, 244] width 84 height 84
click at [334, 236] on img at bounding box center [337, 244] width 84 height 84
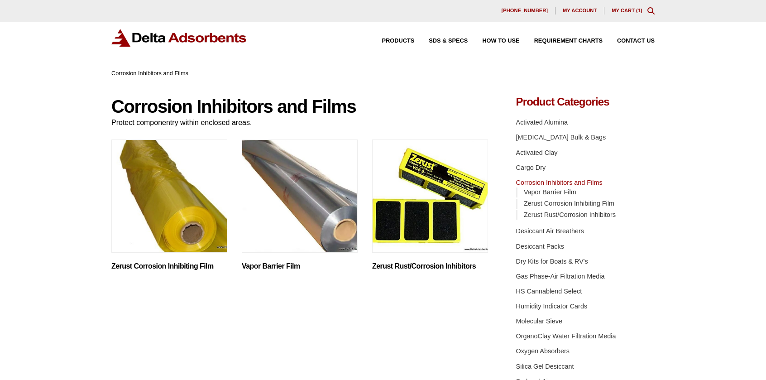
click at [264, 192] on img "Visit product category Vapor Barrier Film" at bounding box center [300, 196] width 116 height 113
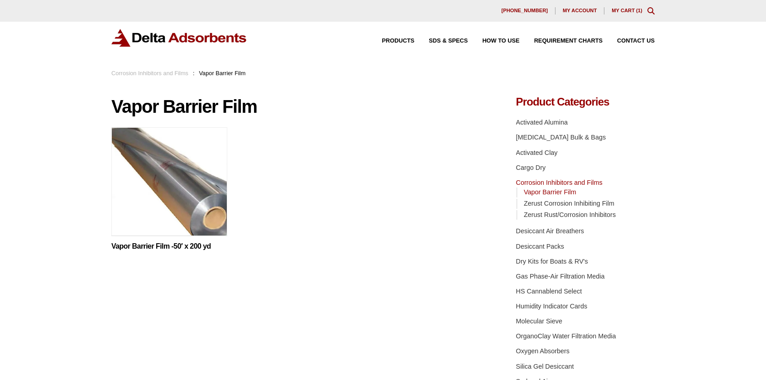
click at [190, 188] on img at bounding box center [169, 183] width 116 height 113
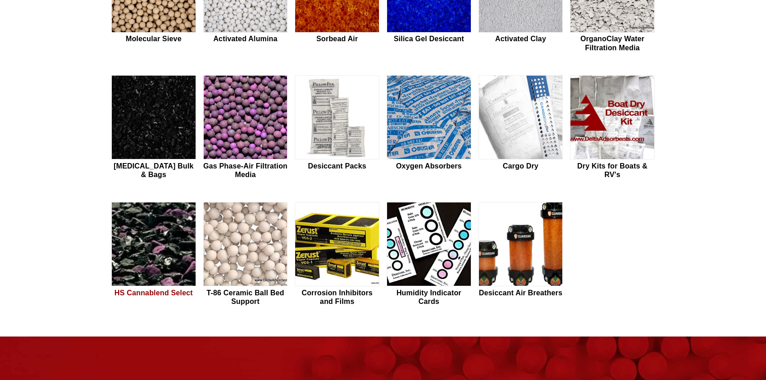
click at [143, 239] on img at bounding box center [154, 244] width 84 height 84
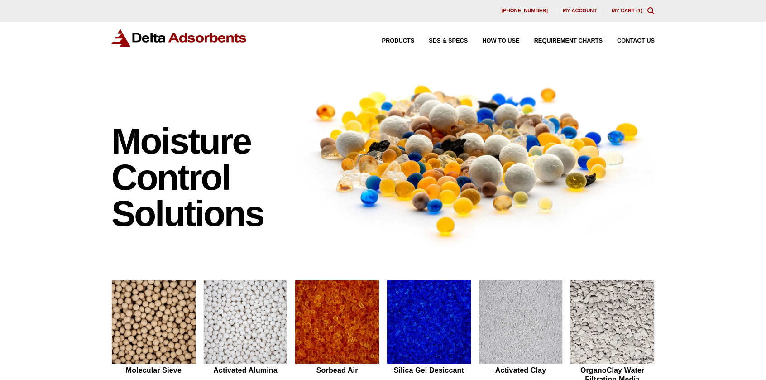
click at [408, 37] on div "Products SDS & SPECS How to Use Requirement Charts Contact Us" at bounding box center [511, 40] width 295 height 13
click at [405, 39] on span "Products" at bounding box center [398, 41] width 33 height 6
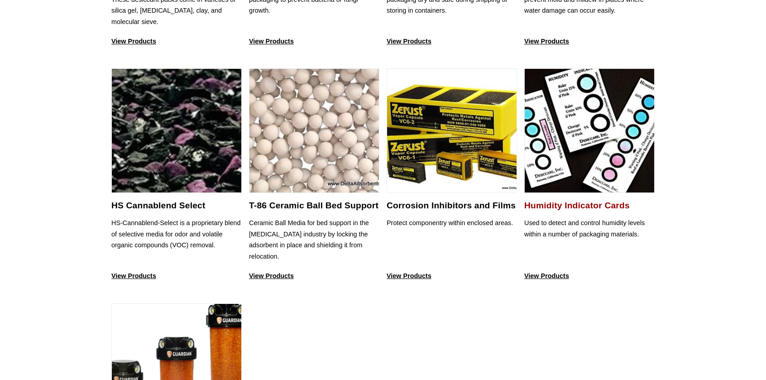
scroll to position [756, 0]
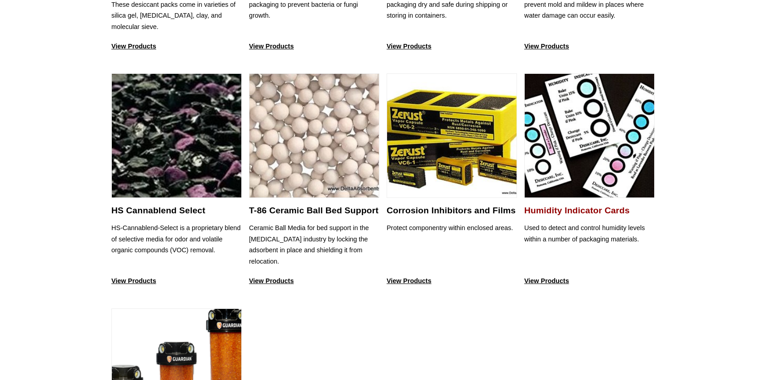
click at [588, 135] on img at bounding box center [590, 136] width 130 height 125
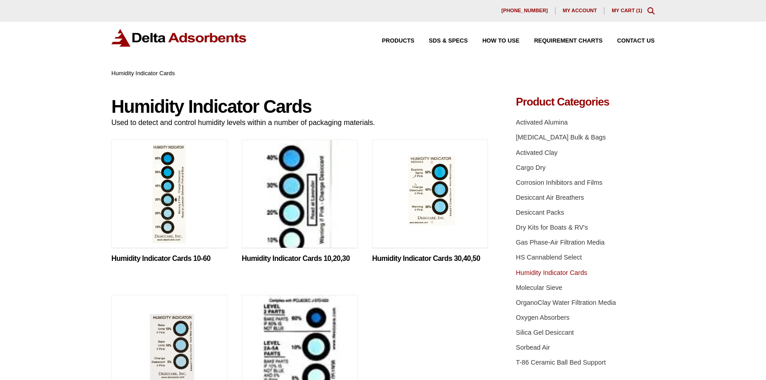
click at [625, 8] on link "My Cart ( 1 )" at bounding box center [627, 10] width 31 height 5
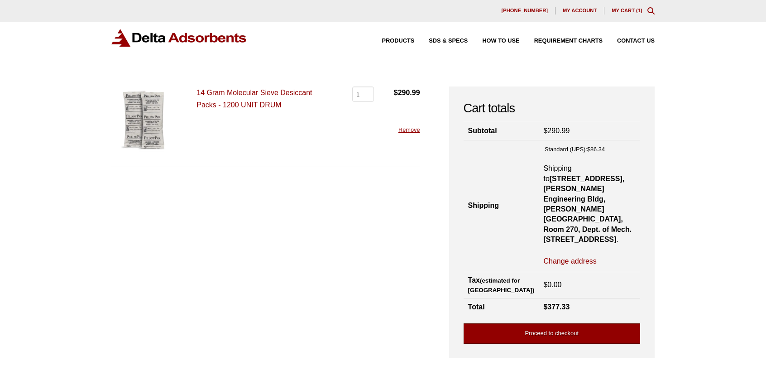
click at [587, 323] on link "Proceed to checkout" at bounding box center [552, 333] width 177 height 20
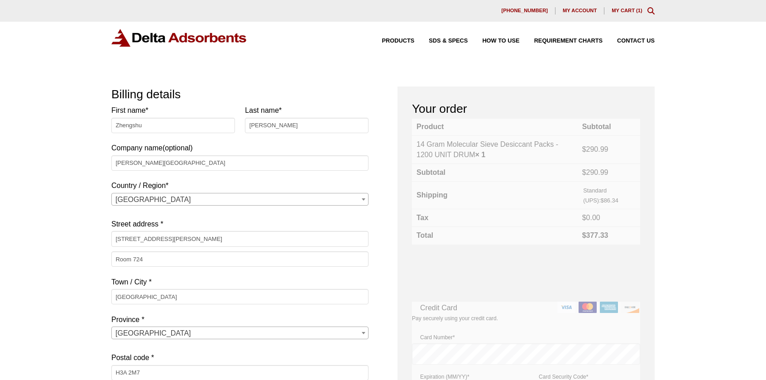
select select "QC"
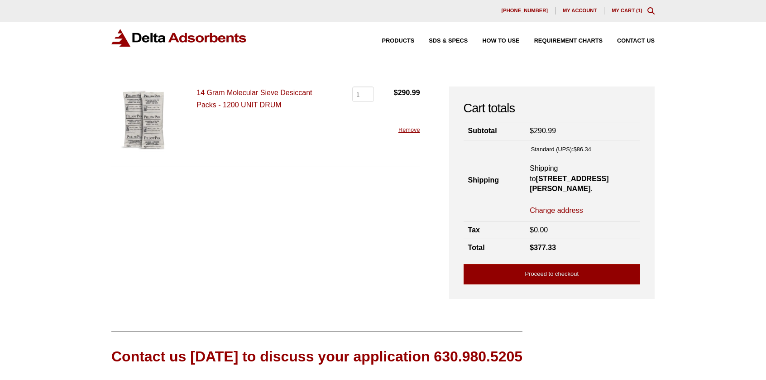
click at [234, 93] on link "14 Gram Molecular Sieve Desiccant Packs - 1200 UNIT DRUM" at bounding box center [255, 99] width 116 height 20
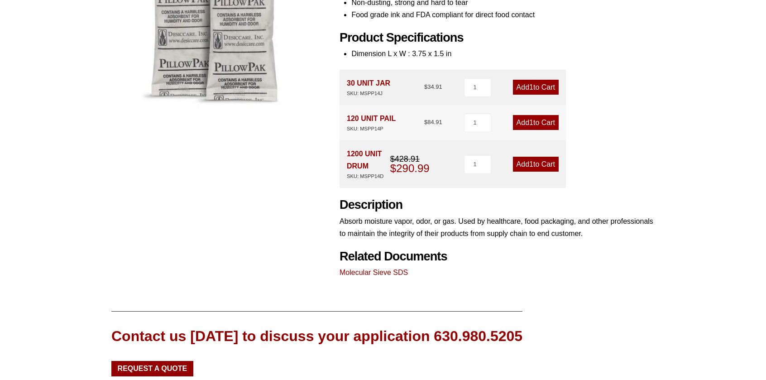
scroll to position [229, 0]
click at [357, 271] on link "Molecular Sieve SDS" at bounding box center [374, 272] width 68 height 8
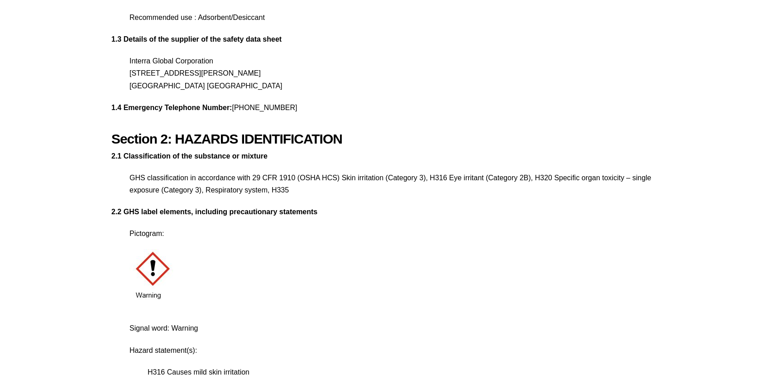
scroll to position [230, 0]
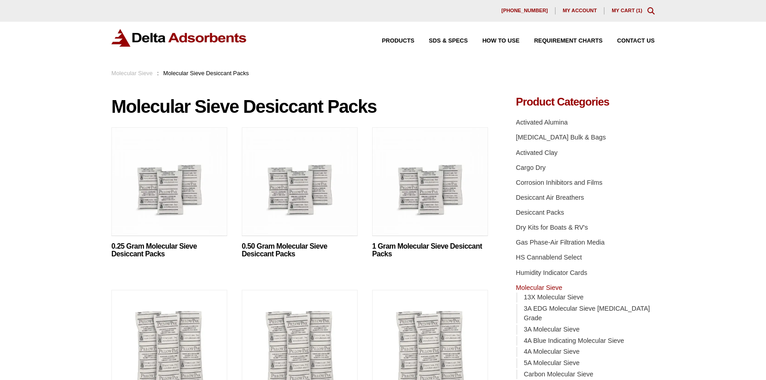
click at [132, 212] on img at bounding box center [169, 183] width 116 height 113
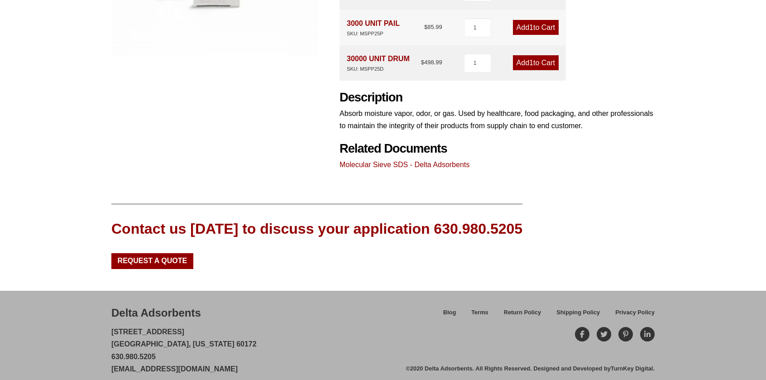
scroll to position [294, 0]
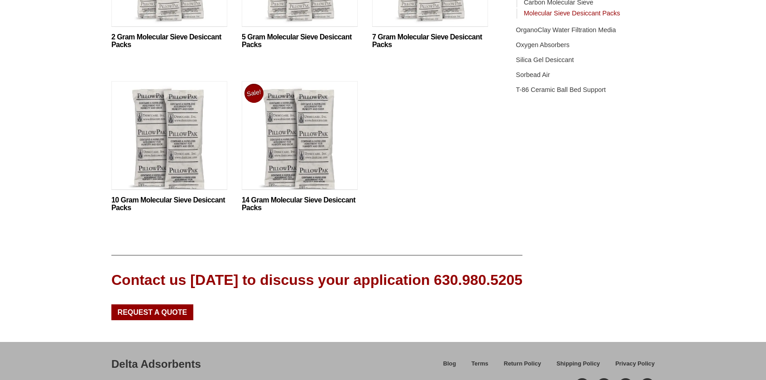
scroll to position [375, 0]
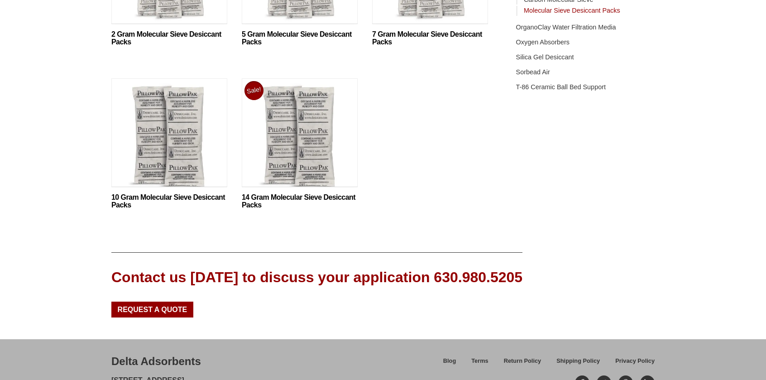
click at [309, 154] on img at bounding box center [300, 134] width 116 height 113
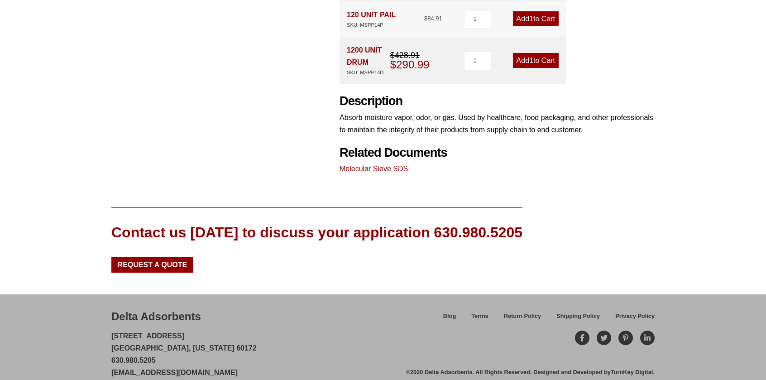
scroll to position [345, 0]
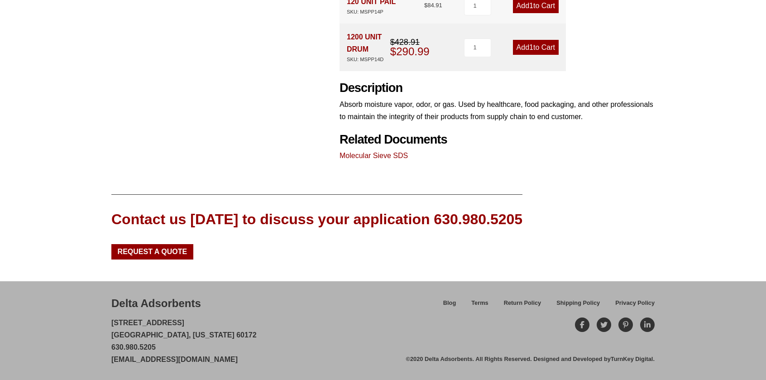
click at [362, 153] on link "Molecular Sieve SDS" at bounding box center [374, 156] width 68 height 8
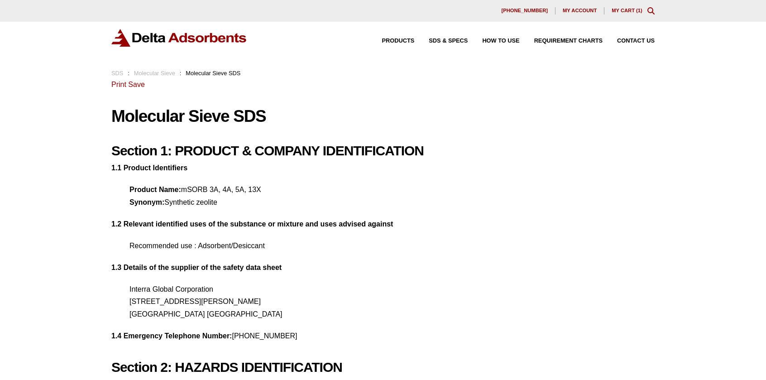
click at [629, 10] on link "My Cart ( 1 )" at bounding box center [627, 10] width 31 height 5
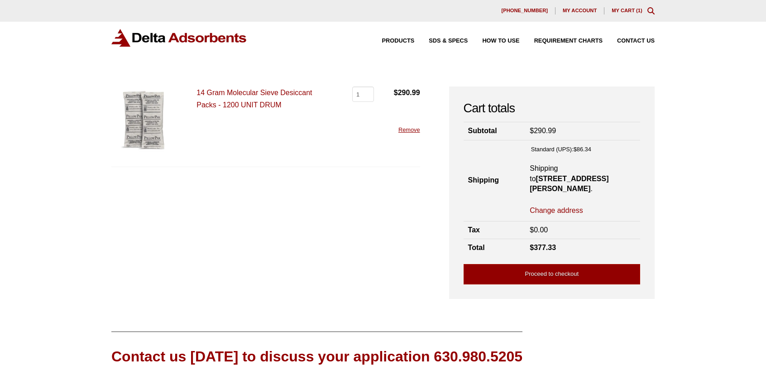
click at [554, 216] on link "Change address" at bounding box center [556, 211] width 53 height 10
select select "QC"
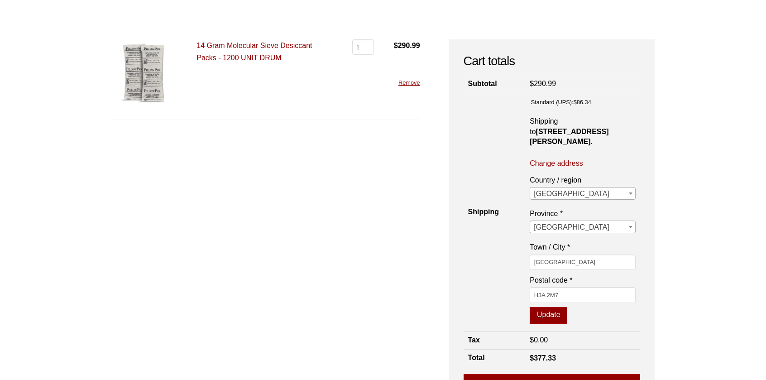
scroll to position [46, 0]
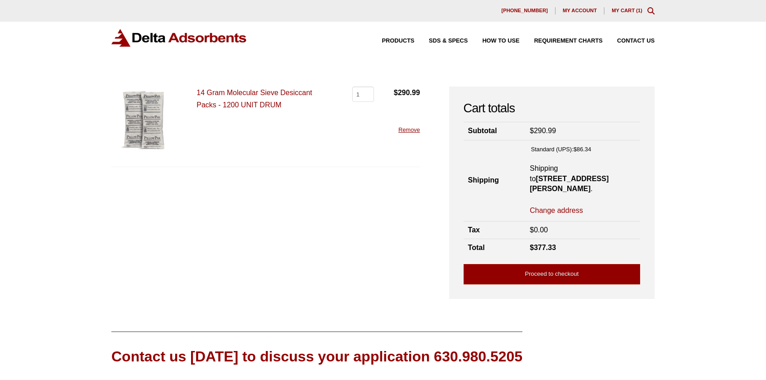
click at [573, 216] on link "Change address" at bounding box center [556, 211] width 53 height 10
select select "QC"
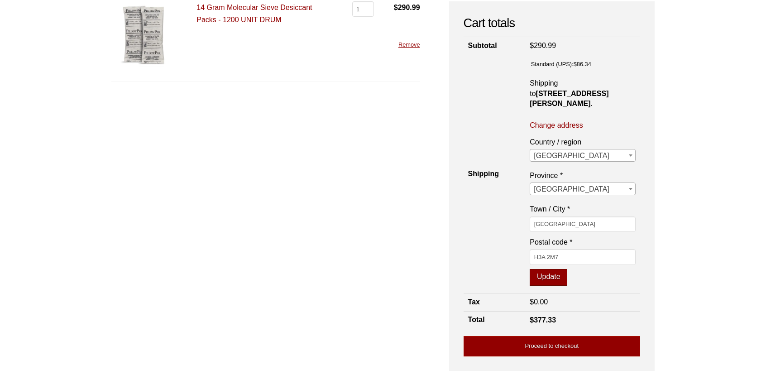
scroll to position [91, 0]
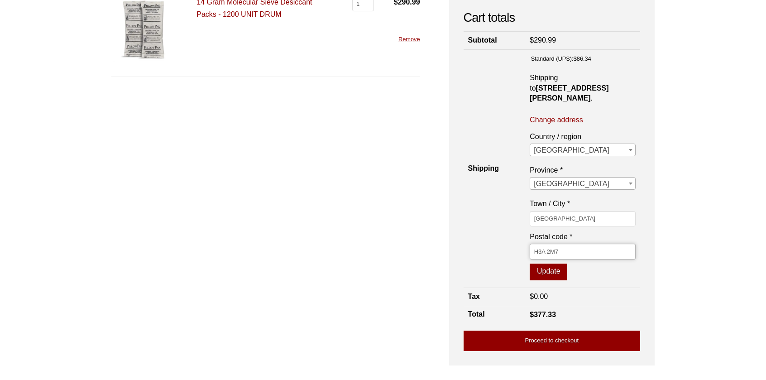
drag, startPoint x: 558, startPoint y: 270, endPoint x: 476, endPoint y: 266, distance: 82.1
click at [480, 267] on tr "Shipping Standard (UPS): $ 86.34 Shipping to 680 Rue Sherbrooke W, McGill Unive…" at bounding box center [552, 168] width 177 height 238
paste input "0C3"
type input "H3A 0C3"
click at [562, 125] on link "Change address" at bounding box center [556, 120] width 53 height 10
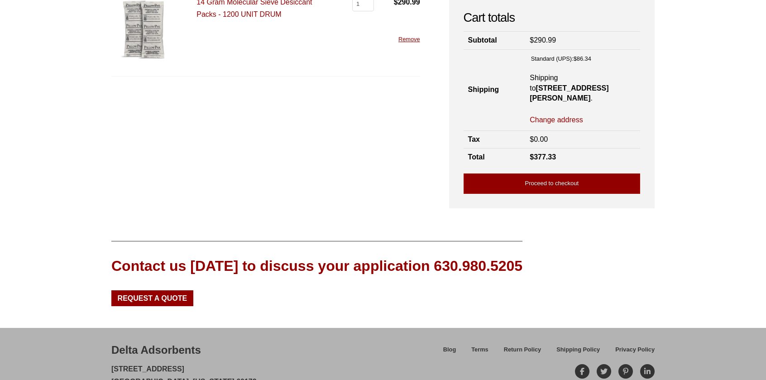
click at [562, 125] on link "Change address" at bounding box center [556, 120] width 53 height 10
select select "QC"
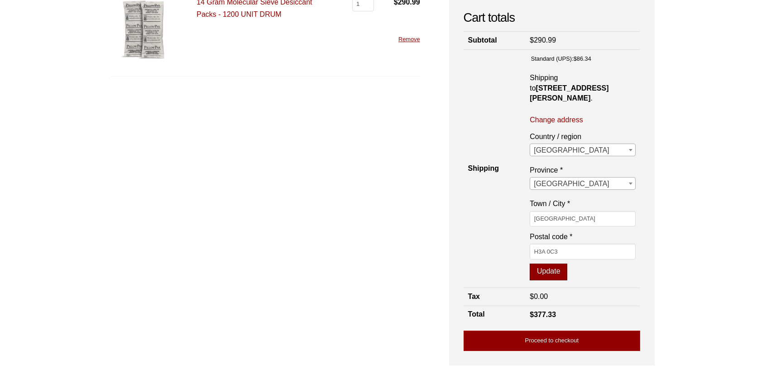
click at [556, 281] on button "Update" at bounding box center [549, 272] width 38 height 17
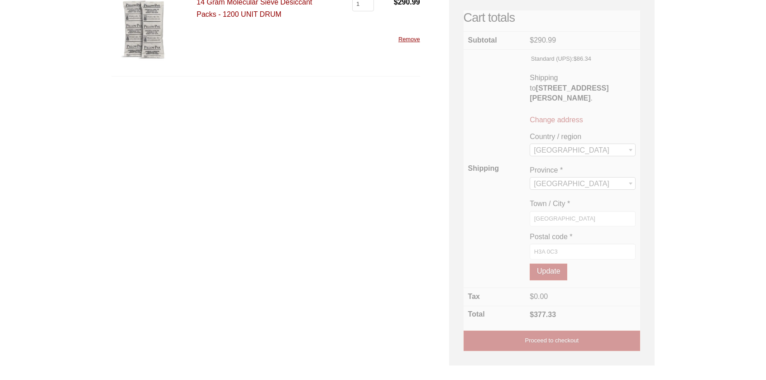
scroll to position [121, 0]
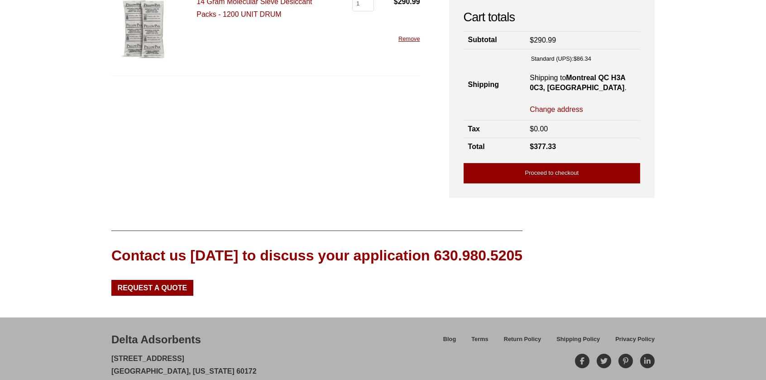
click at [567, 108] on link "Change address" at bounding box center [556, 110] width 53 height 10
select select "QC"
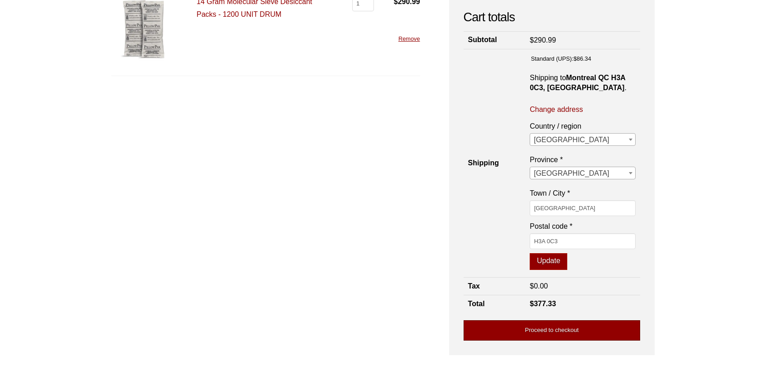
click at [569, 330] on link "Proceed to checkout" at bounding box center [552, 330] width 177 height 20
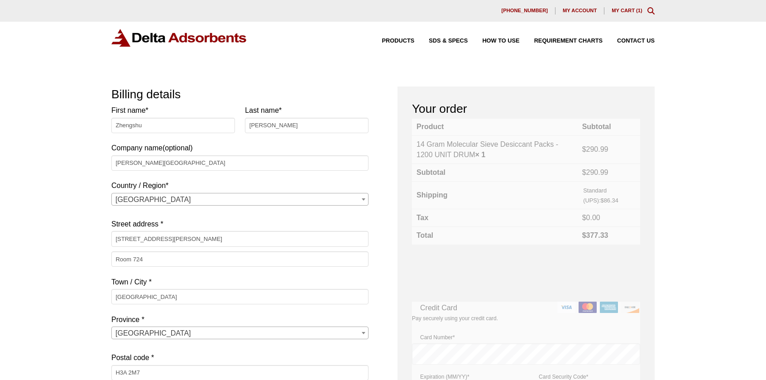
select select "QC"
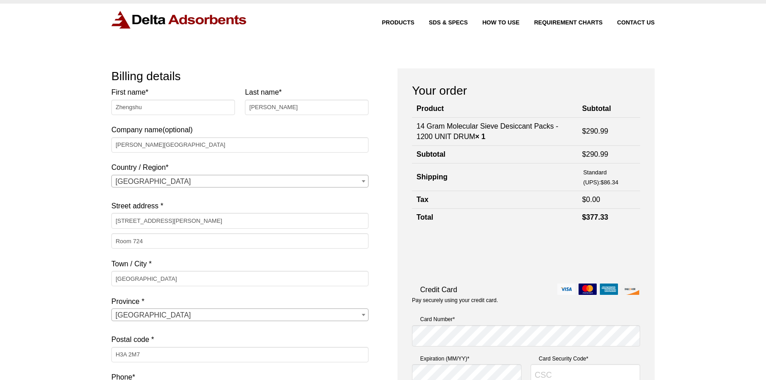
scroll to position [17, 0]
click at [180, 146] on input "[PERSON_NAME][GEOGRAPHIC_DATA]" at bounding box center [239, 145] width 257 height 15
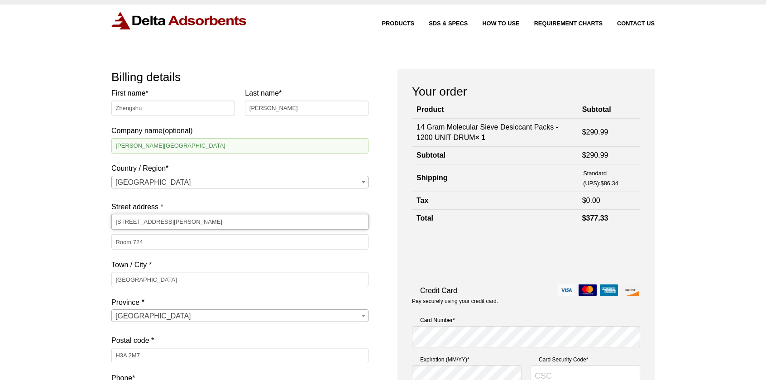
drag, startPoint x: 245, startPoint y: 223, endPoint x: 81, endPoint y: 220, distance: 164.5
paste input "817 Sherbrooke St W"
paste input "Macdonald Engineering Bldg"
paste input "McGill University"
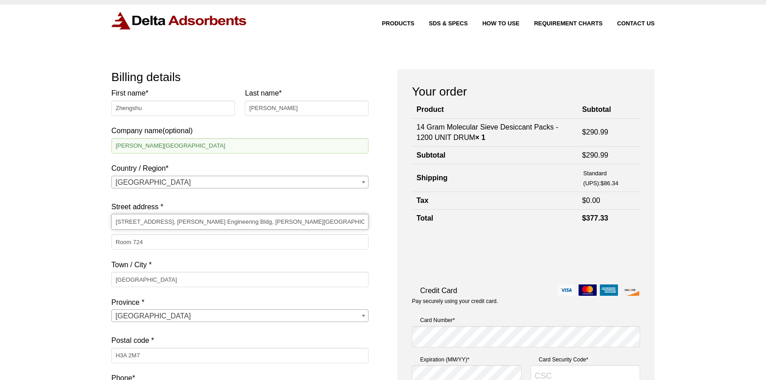
type input "817 Sherbrooke St W, Macdonald Engineering Bldg, McGill University"
drag, startPoint x: 179, startPoint y: 241, endPoint x: 40, endPoint y: 243, distance: 138.6
paste input "270, Dept. of Mech. Eng."
type input "Room 270, Dept. of Mech. Eng."
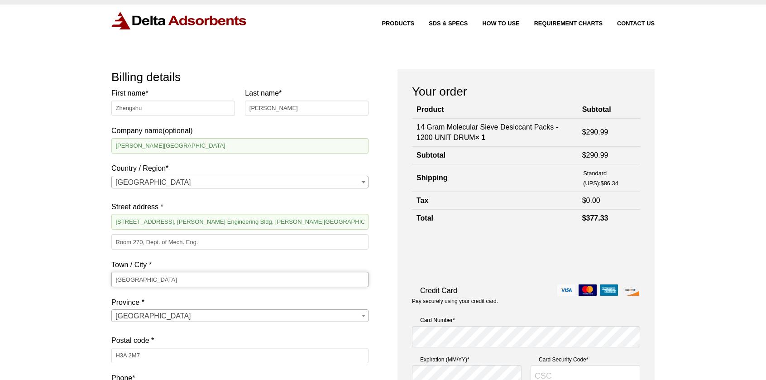
click at [200, 277] on input "Montreal" at bounding box center [239, 279] width 257 height 15
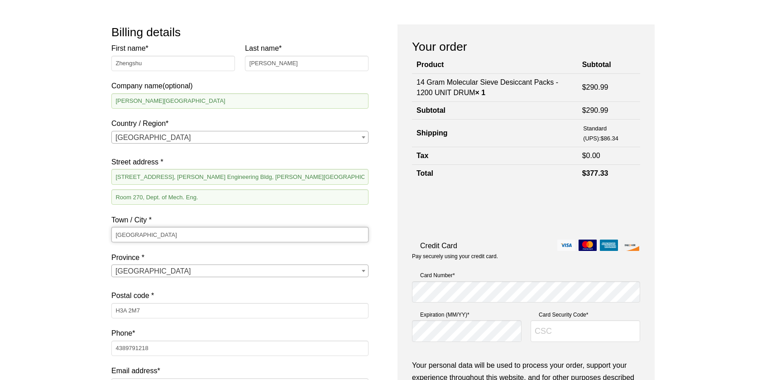
scroll to position [63, 0]
drag, startPoint x: 164, startPoint y: 306, endPoint x: 46, endPoint y: 304, distance: 117.4
click at [51, 305] on div "Our website has detected that you are using an outdated browser that will preve…" at bounding box center [383, 358] width 766 height 842
paste input "0C3"
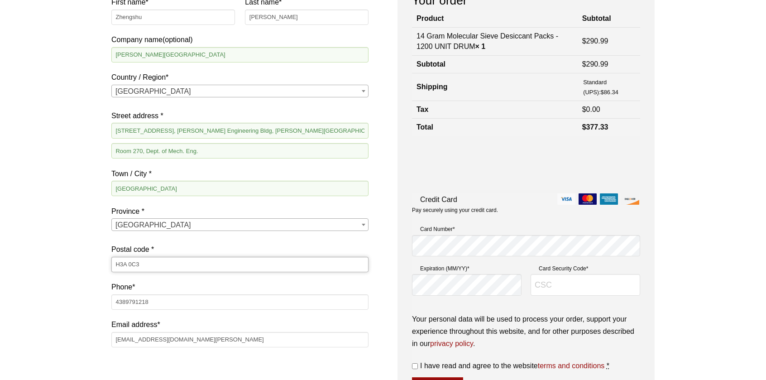
type input "H3A 0C3"
click at [178, 302] on input "4389791218" at bounding box center [239, 301] width 257 height 15
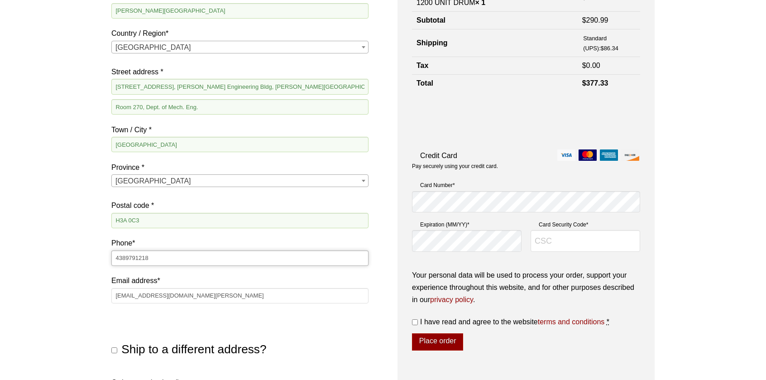
scroll to position [154, 0]
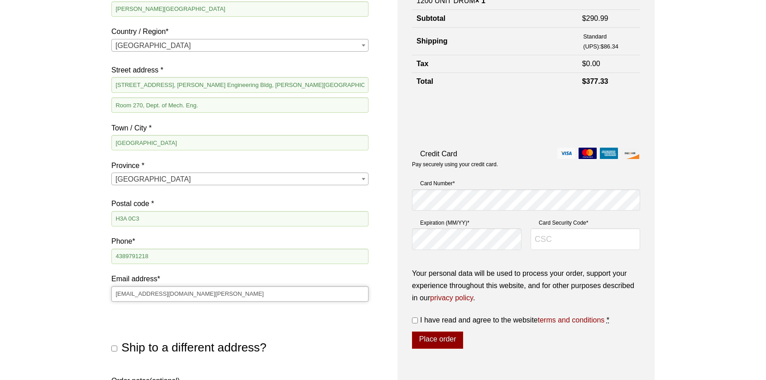
click at [273, 290] on input "[EMAIL_ADDRESS][DOMAIN_NAME][PERSON_NAME]" at bounding box center [239, 293] width 257 height 15
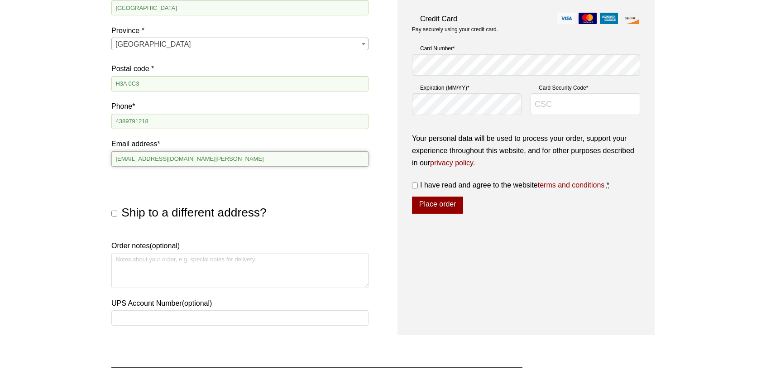
scroll to position [291, 0]
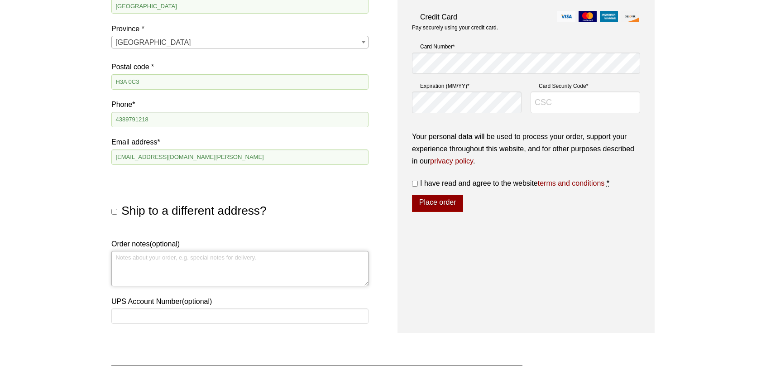
click at [181, 263] on textarea "Order notes (optional)" at bounding box center [239, 268] width 257 height 35
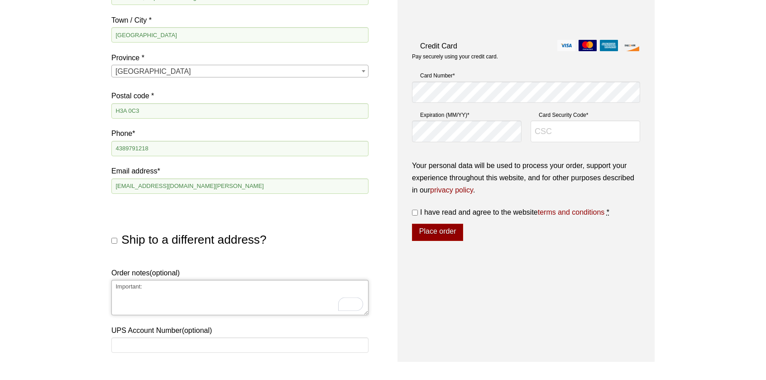
paste textarea "3A (3 Å) Tyvek, non-indicating"
click at [166, 288] on textarea "Important: 3A (3 Å) Tyvek, non-indicating" at bounding box center [239, 297] width 257 height 35
drag, startPoint x: 144, startPoint y: 288, endPoint x: 77, endPoint y: 284, distance: 66.7
click at [77, 284] on div "Our website has detected that you are using an outdated browser that will preve…" at bounding box center [383, 144] width 766 height 871
click at [205, 297] on textarea "Important: 3A Tyvek, non-indicating" at bounding box center [239, 297] width 257 height 35
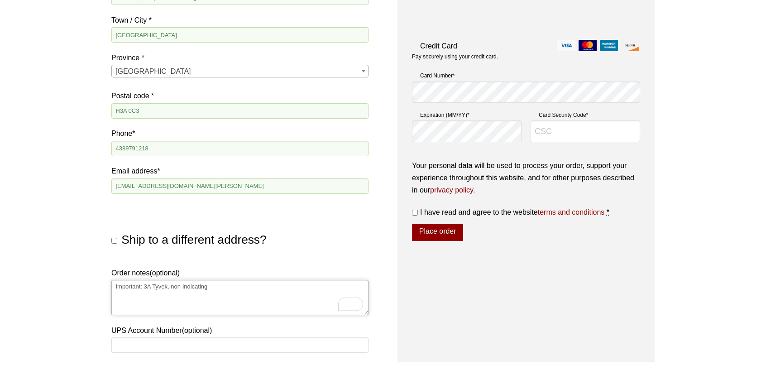
type textarea "Important: 3A Tyvek, non-indicating"
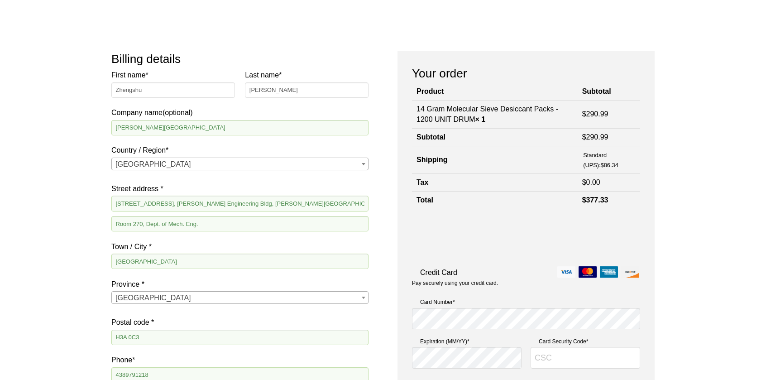
scroll to position [0, 0]
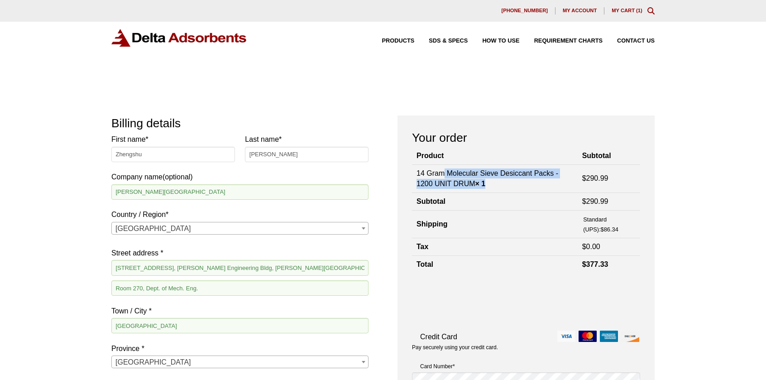
drag, startPoint x: 418, startPoint y: 174, endPoint x: 495, endPoint y: 183, distance: 77.6
click at [495, 183] on td "14 Gram Molecular Sieve Desiccant Packs - 1200 UNIT DRUM × 1" at bounding box center [495, 179] width 166 height 28
copy td "14 Gram Molecular Sieve Desiccant Packs - 1200 UNIT DRUM × 1"
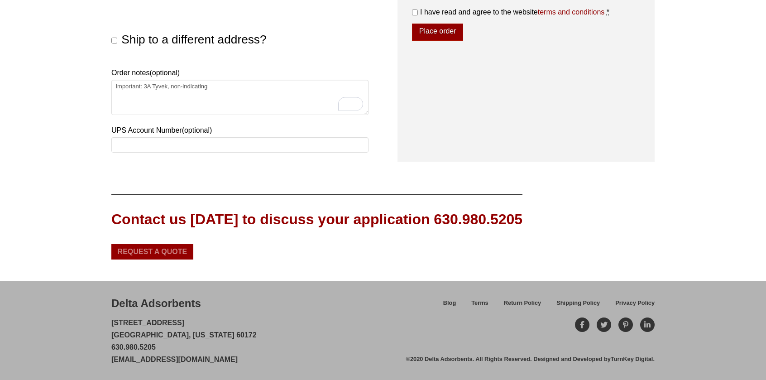
click at [176, 252] on span "Request a Quote" at bounding box center [153, 251] width 70 height 7
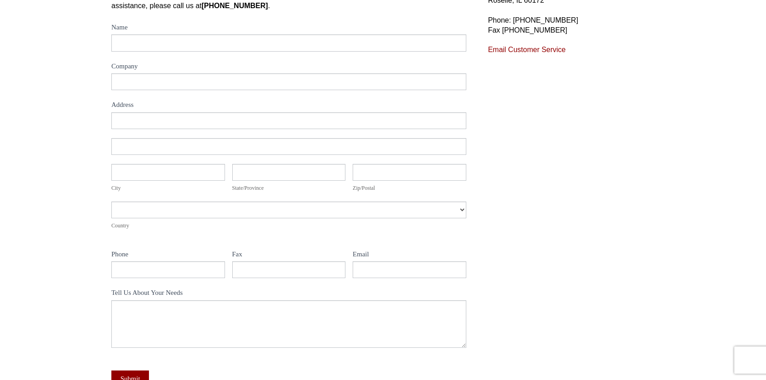
scroll to position [149, 0]
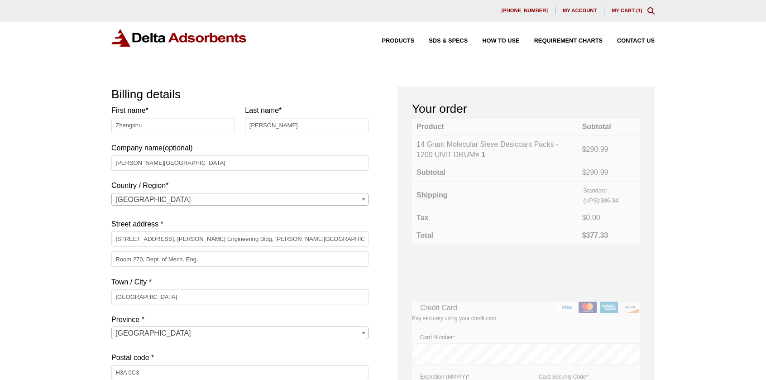
select select "QC"
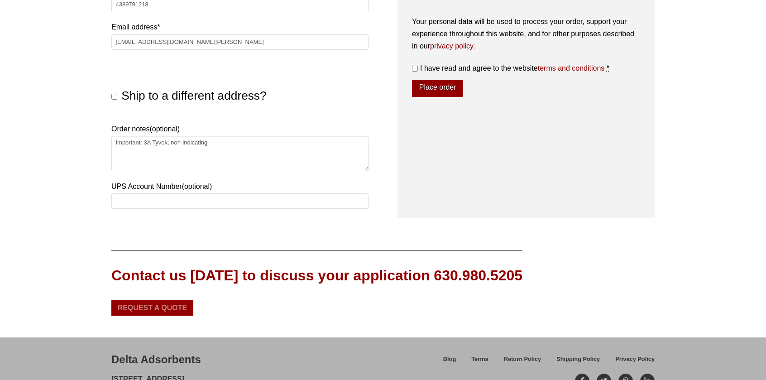
scroll to position [408, 0]
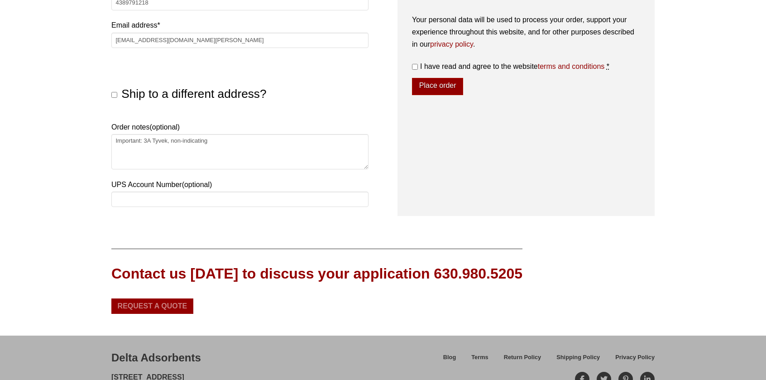
click at [157, 299] on div "Request a Quote" at bounding box center [152, 306] width 82 height 15
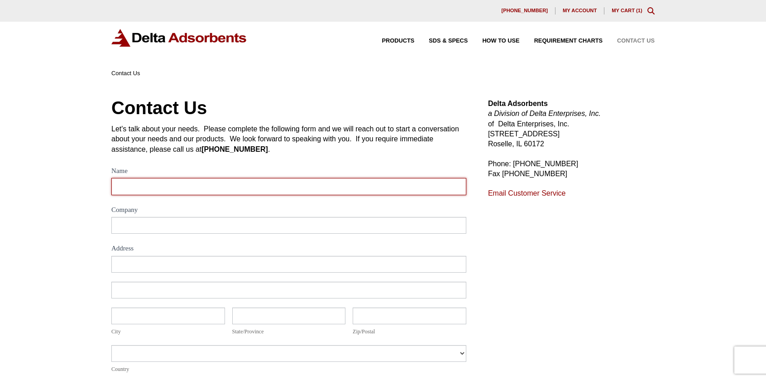
click at [148, 187] on input "Name" at bounding box center [288, 186] width 355 height 17
type input "[PERSON_NAME]"
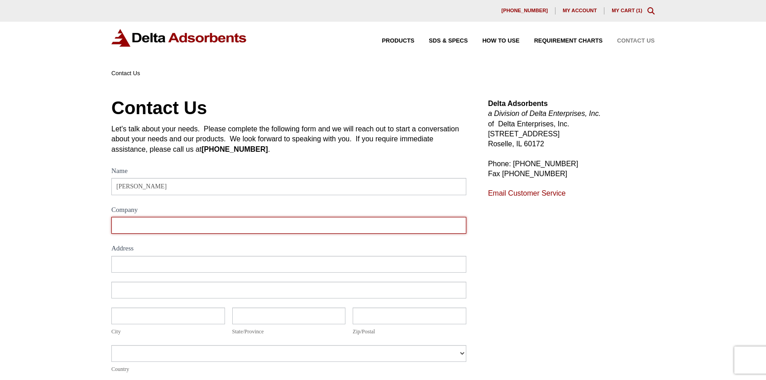
type input "[PERSON_NAME][GEOGRAPHIC_DATA]"
type input "[STREET_ADDRESS]"
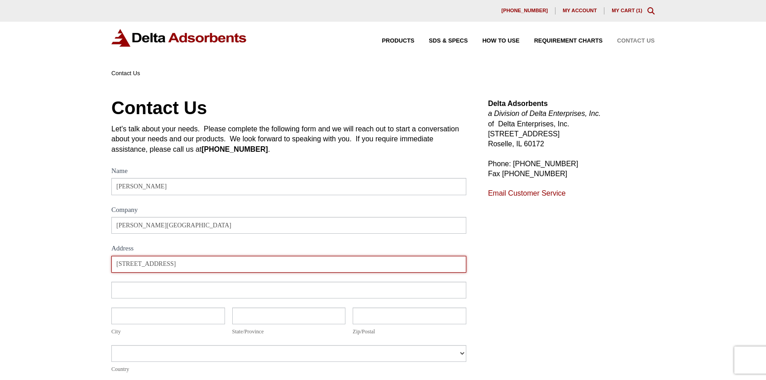
type input "[GEOGRAPHIC_DATA]"
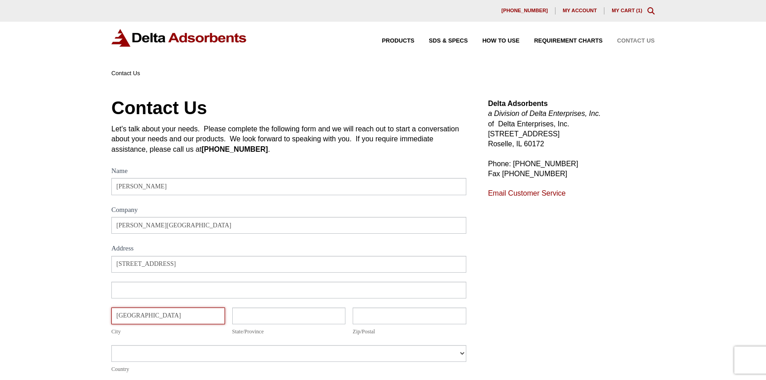
type input "QC"
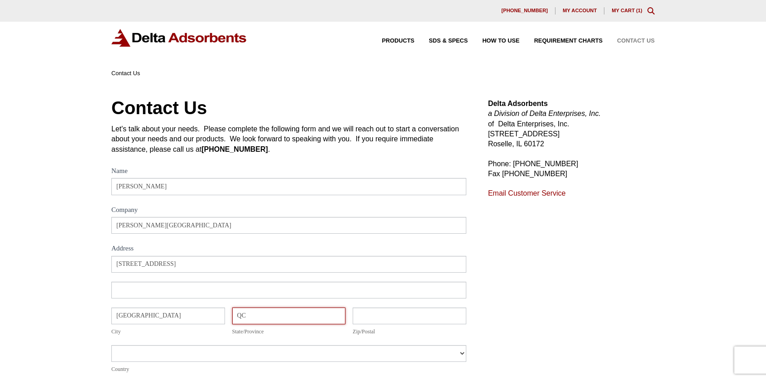
type input "H3A 0G4"
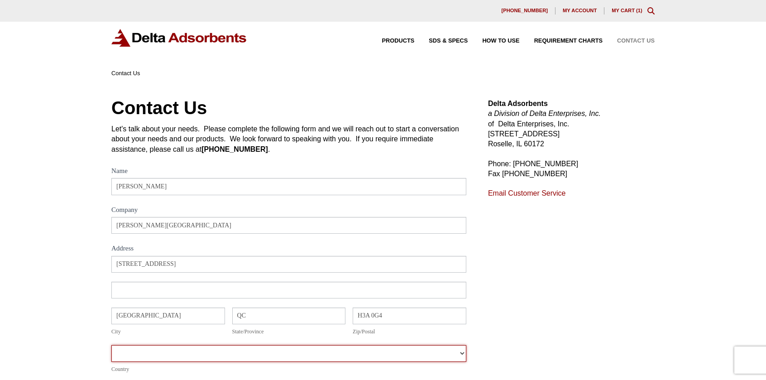
select select "[GEOGRAPHIC_DATA]"
type input "4389791218"
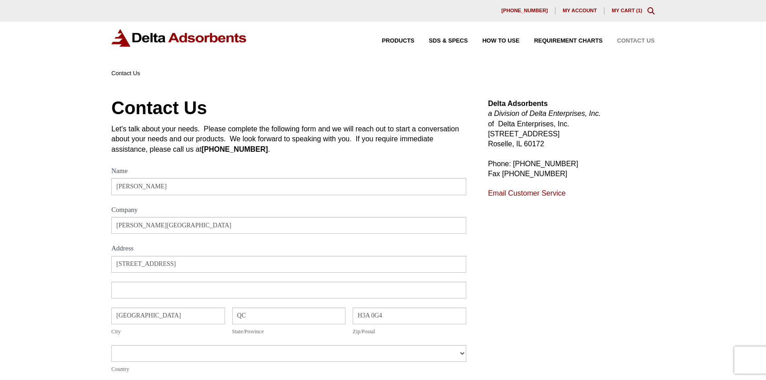
type input "[EMAIL_ADDRESS][DOMAIN_NAME][PERSON_NAME]"
click at [71, 231] on div "Contact Us Let's talk about your needs. Please complete the following form and …" at bounding box center [383, 329] width 766 height 503
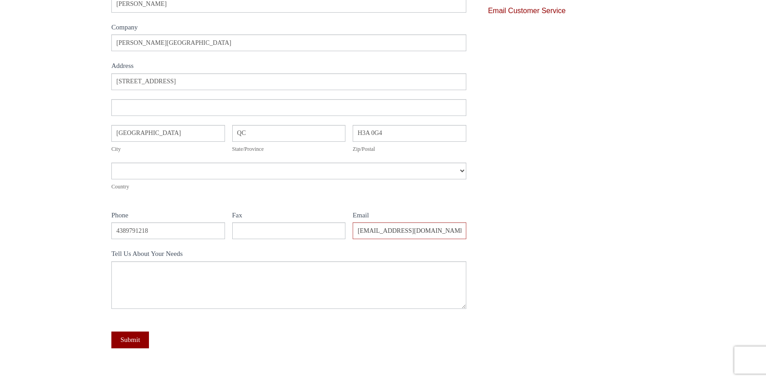
scroll to position [183, 0]
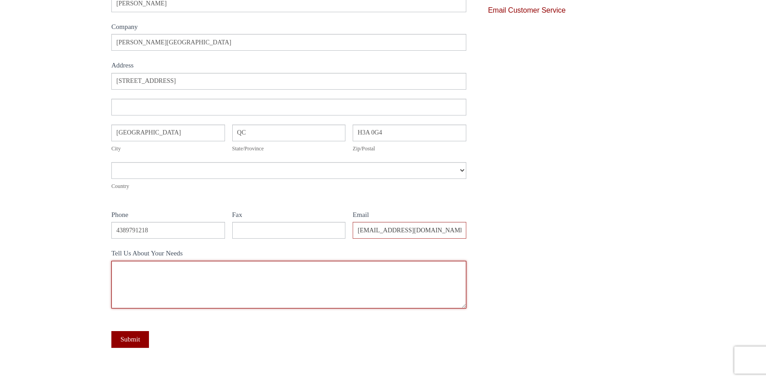
click at [207, 284] on textarea "Tell Us About Your Needs" at bounding box center [288, 285] width 355 height 48
paste textarea "14 Gram Molecular Sieve Desiccant Packs - 1200 UNIT DRUM × 1"
click at [184, 268] on textarea "Hello, I'd like to purchase 14 Gram Molecular Sieve Desiccant Packs - 1200 UNIT…" at bounding box center [288, 285] width 355 height 48
click at [371, 262] on textarea "Hello, I'd like to purchase "14 Gram Molecular Sieve Desiccant Packs - 1200 UNI…" at bounding box center [288, 285] width 355 height 48
drag, startPoint x: 405, startPoint y: 268, endPoint x: 99, endPoint y: 269, distance: 305.3
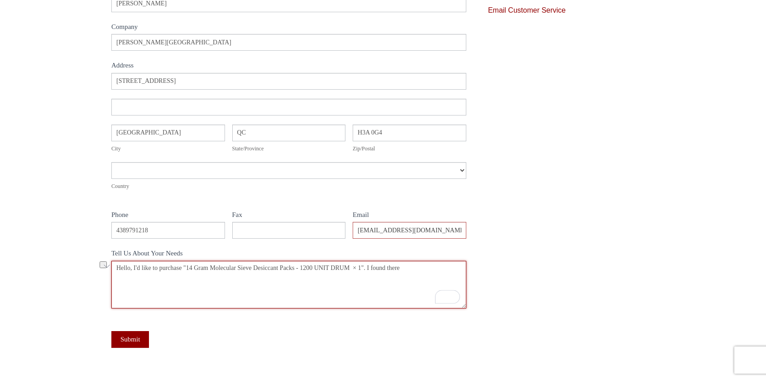
click at [99, 269] on div "Contact Us Let's talk about your needs. Please complete the following form and …" at bounding box center [383, 146] width 766 height 503
paste textarea "We plan to purchase 14 g molecular sieve desiccant packs. Please confirm the po…"
click at [116, 270] on textarea "We plan to purchase 14 g molecular sieve desiccant packs. Please confirm the po…" at bounding box center [288, 285] width 355 height 48
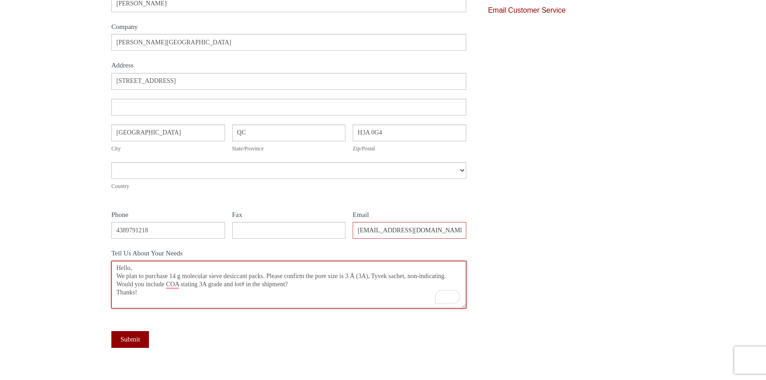
click at [169, 276] on textarea "Hello, We plan to purchase 14 g molecular sieve desiccant packs. Please confirm…" at bounding box center [288, 285] width 355 height 48
click at [265, 276] on textarea "Hello, We plan to purchase "14 g molecular sieve desiccant packs. Please confir…" at bounding box center [288, 285] width 355 height 48
click at [362, 277] on textarea "Hello, We plan to purchase "14 g molecular sieve desiccant packs". Please confi…" at bounding box center [288, 285] width 355 height 48
click at [359, 276] on textarea "Hello, We plan to purchase "14 g molecular sieve desiccant packs". Please confi…" at bounding box center [288, 285] width 355 height 48
click at [361, 277] on textarea "Hello, We plan to purchase "14 g molecular sieve desiccant packs". Please confi…" at bounding box center [288, 285] width 355 height 48
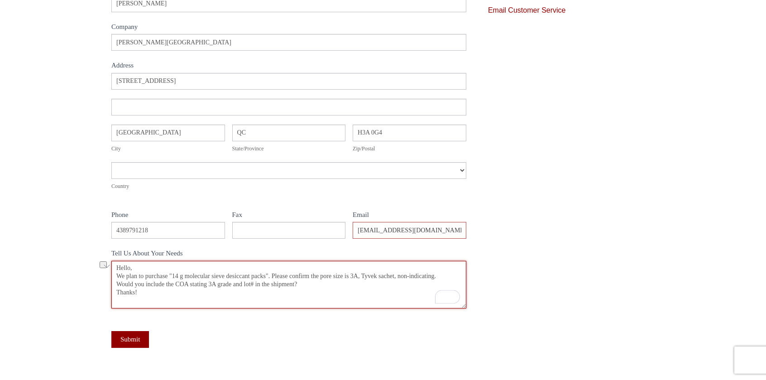
drag, startPoint x: 234, startPoint y: 287, endPoint x: 254, endPoint y: 286, distance: 20.4
click at [254, 286] on textarea "Hello, We plan to purchase "14 g molecular sieve desiccant packs". Please confi…" at bounding box center [288, 285] width 355 height 48
type textarea "Hello, We plan to purchase "14 g molecular sieve desiccant packs". Please confi…"
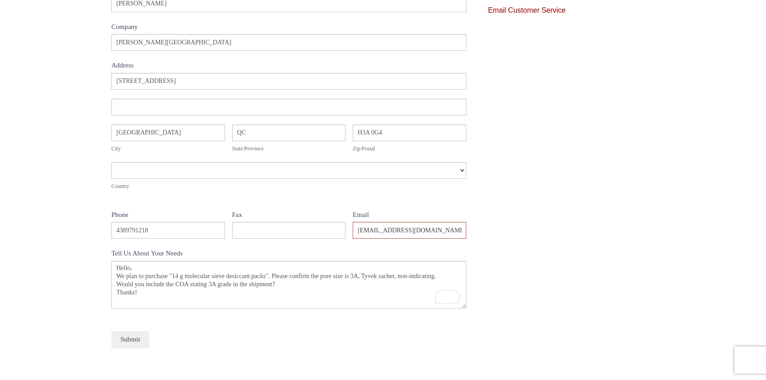
click at [135, 338] on button "Submit" at bounding box center [130, 339] width 38 height 17
